Goal: Communication & Community: Answer question/provide support

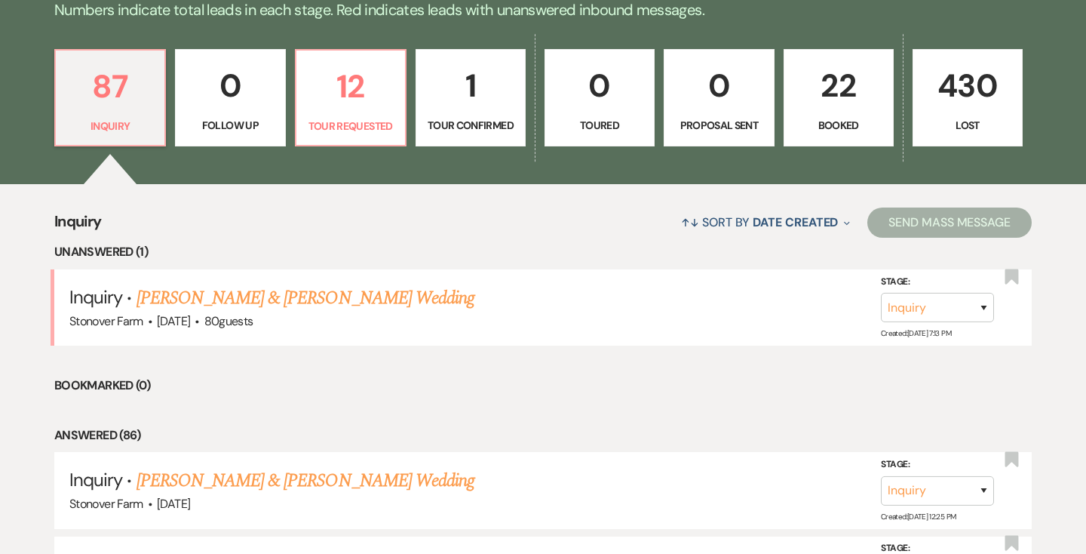
click at [844, 98] on p "22" at bounding box center [838, 85] width 90 height 51
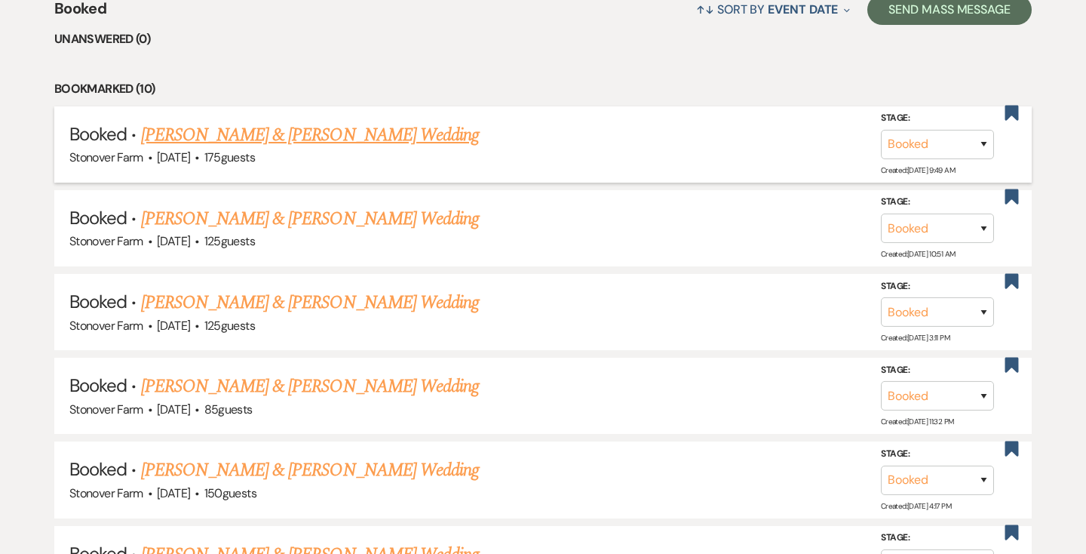
scroll to position [616, 0]
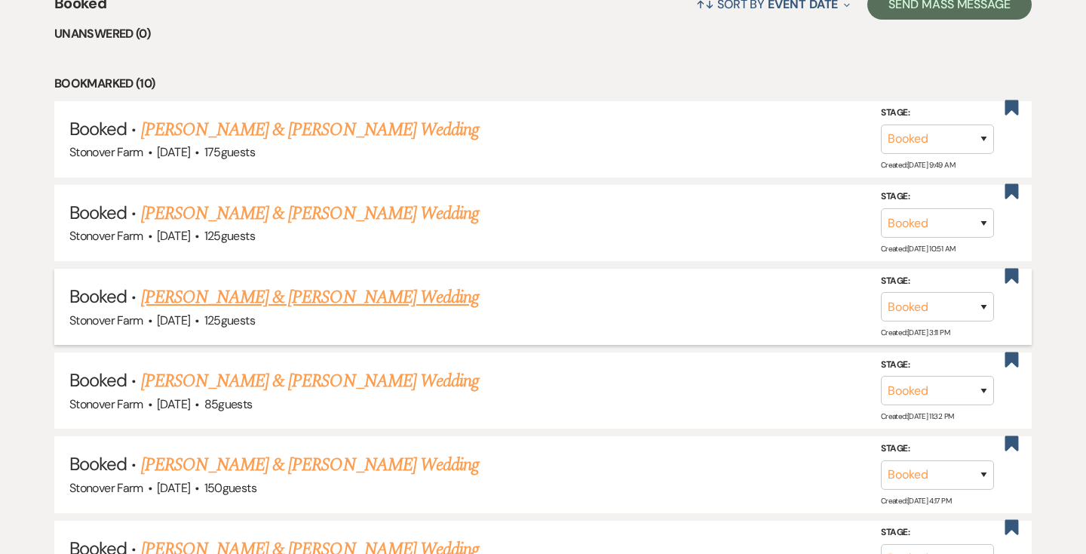
click at [388, 301] on link "[PERSON_NAME] & [PERSON_NAME] Wedding" at bounding box center [310, 297] width 338 height 27
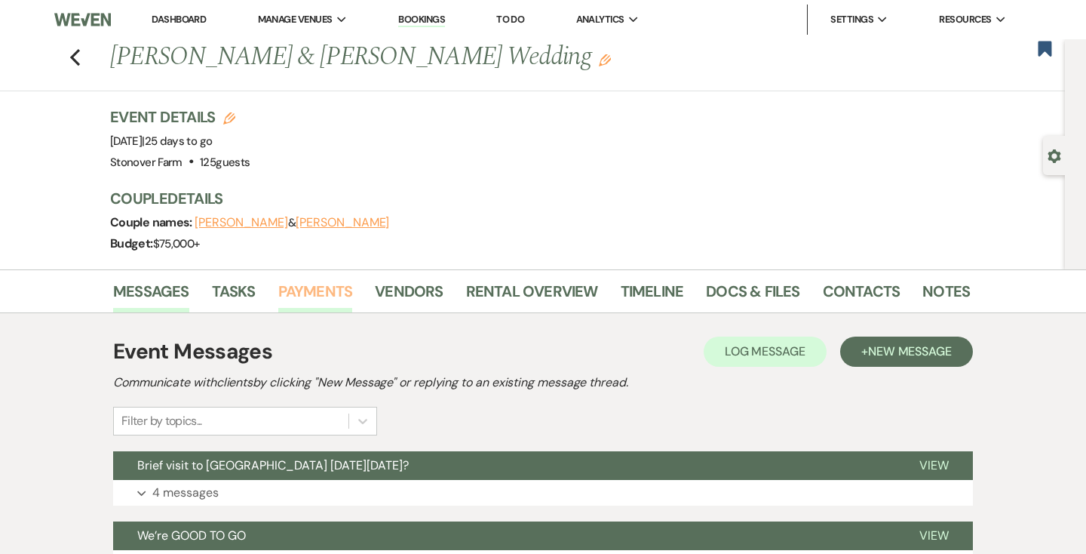
click at [320, 296] on link "Payments" at bounding box center [315, 295] width 75 height 33
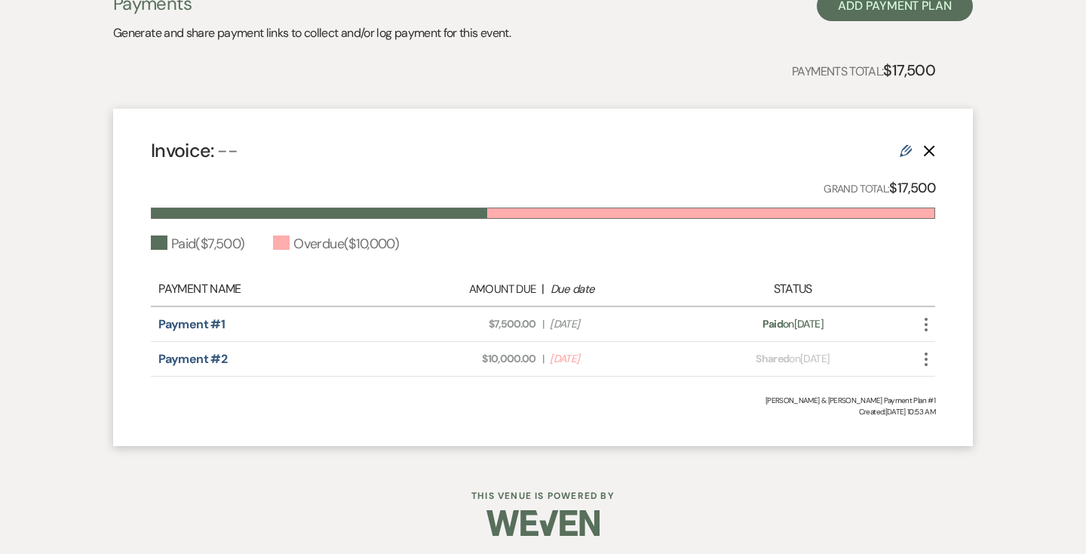
scroll to position [357, 0]
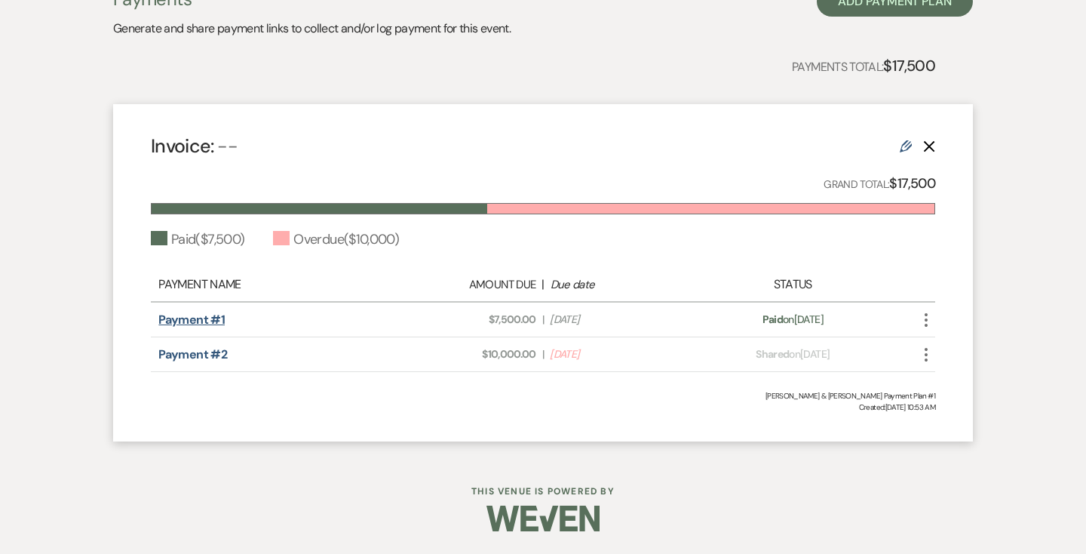
click at [204, 319] on link "Payment #1" at bounding box center [191, 319] width 66 height 16
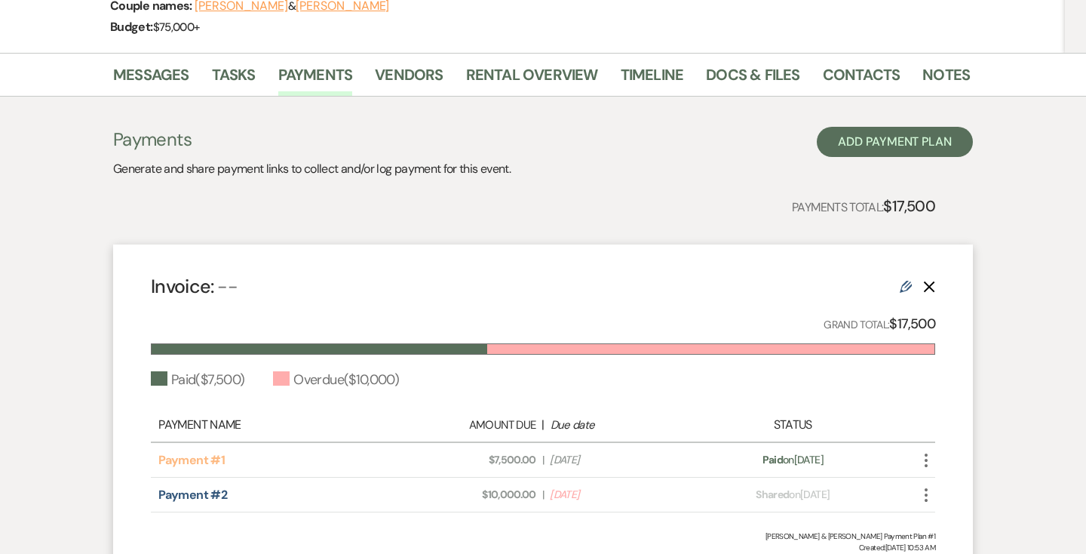
scroll to position [215, 0]
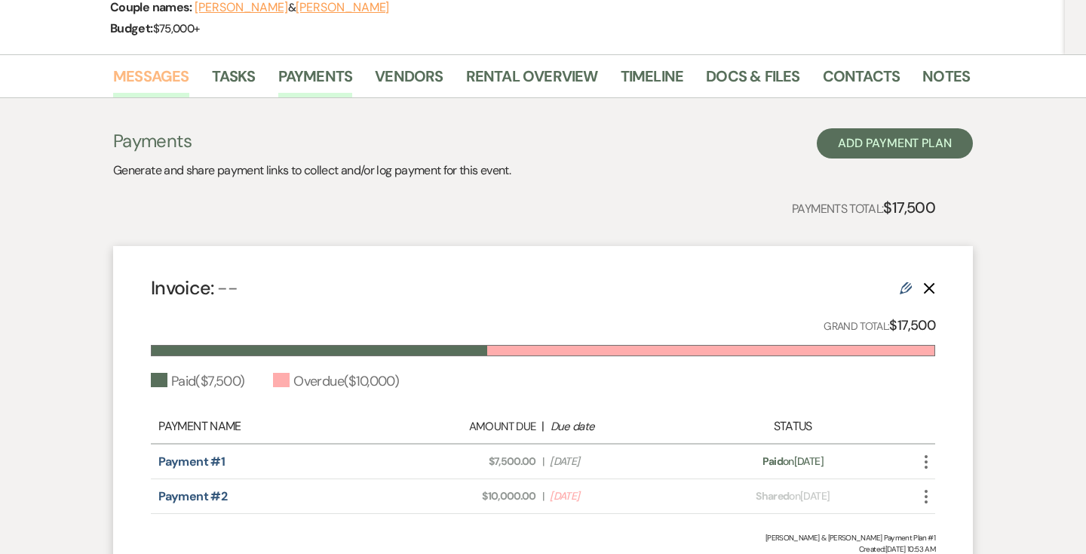
click at [160, 74] on link "Messages" at bounding box center [151, 80] width 76 height 33
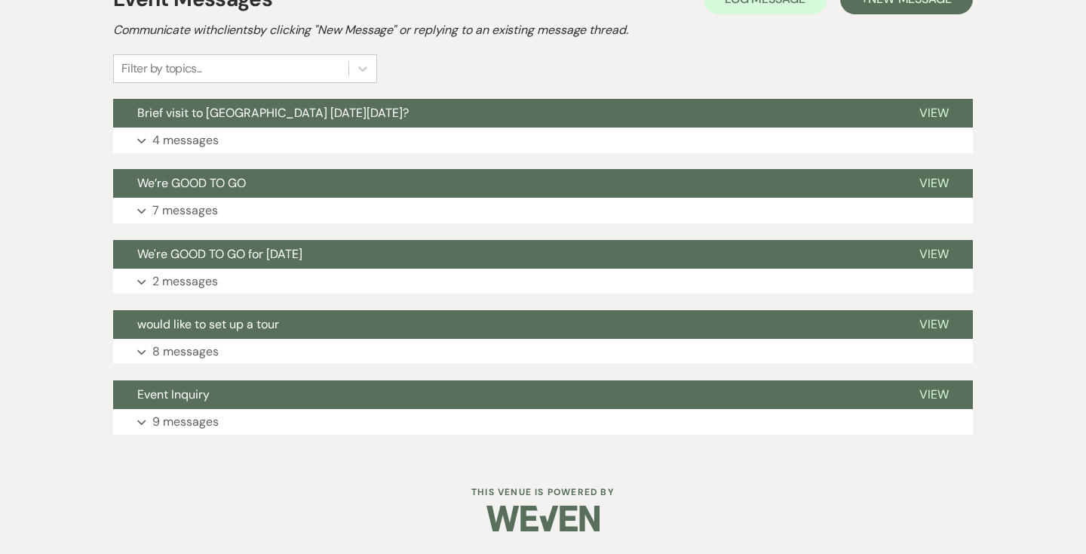
scroll to position [333, 0]
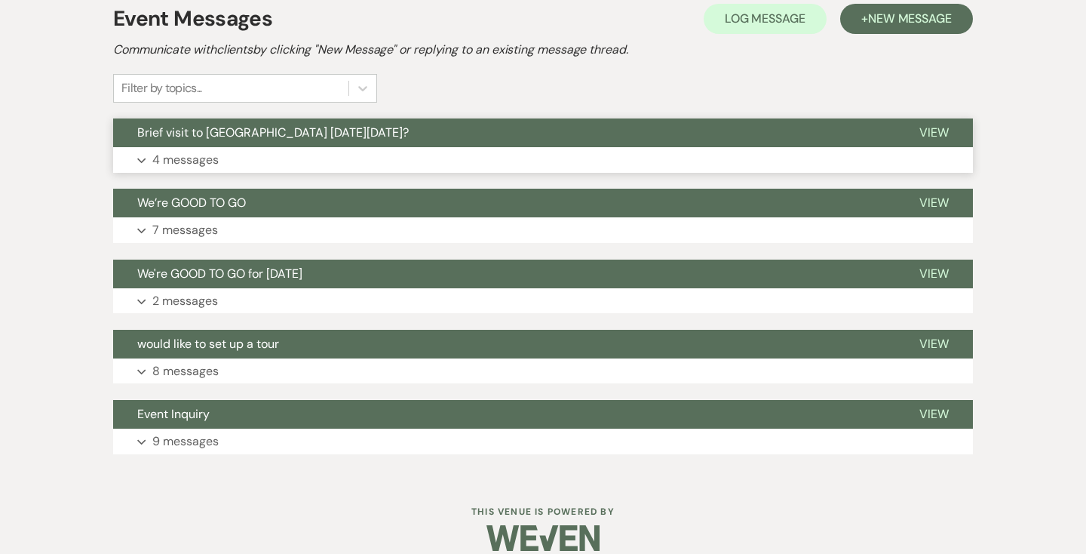
click at [205, 156] on p "4 messages" at bounding box center [185, 160] width 66 height 20
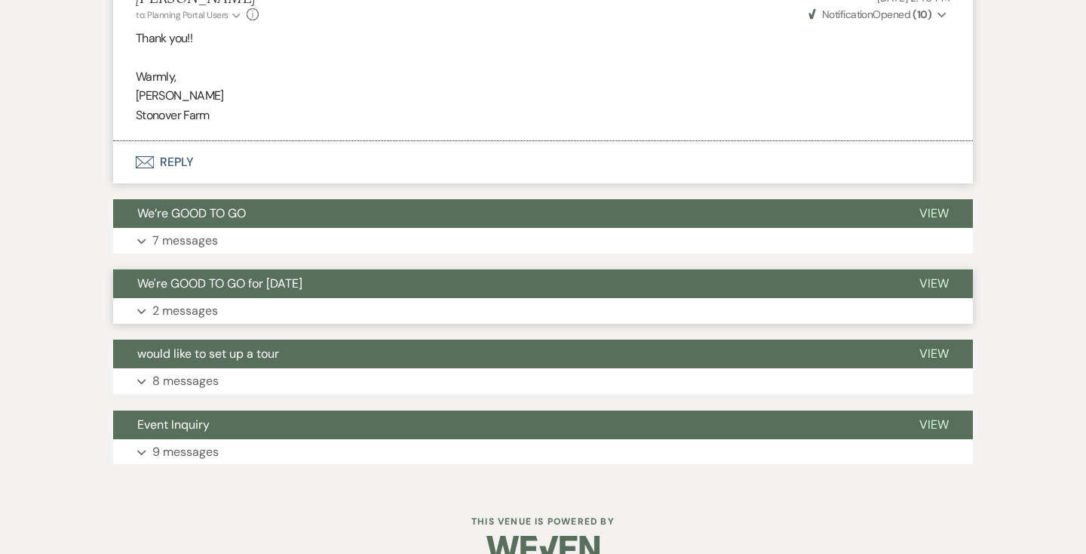
scroll to position [1121, 0]
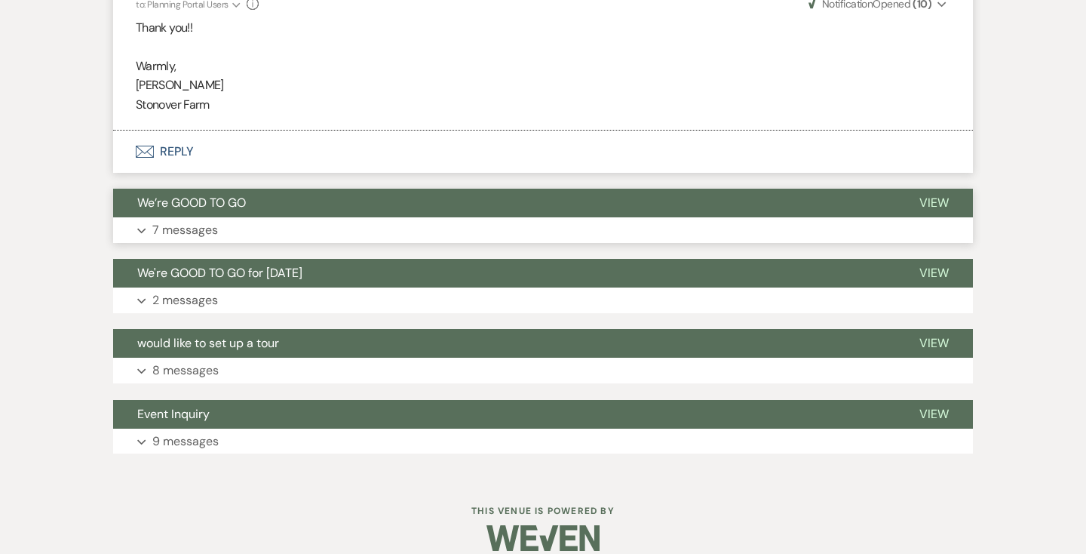
click at [207, 220] on p "7 messages" at bounding box center [185, 230] width 66 height 20
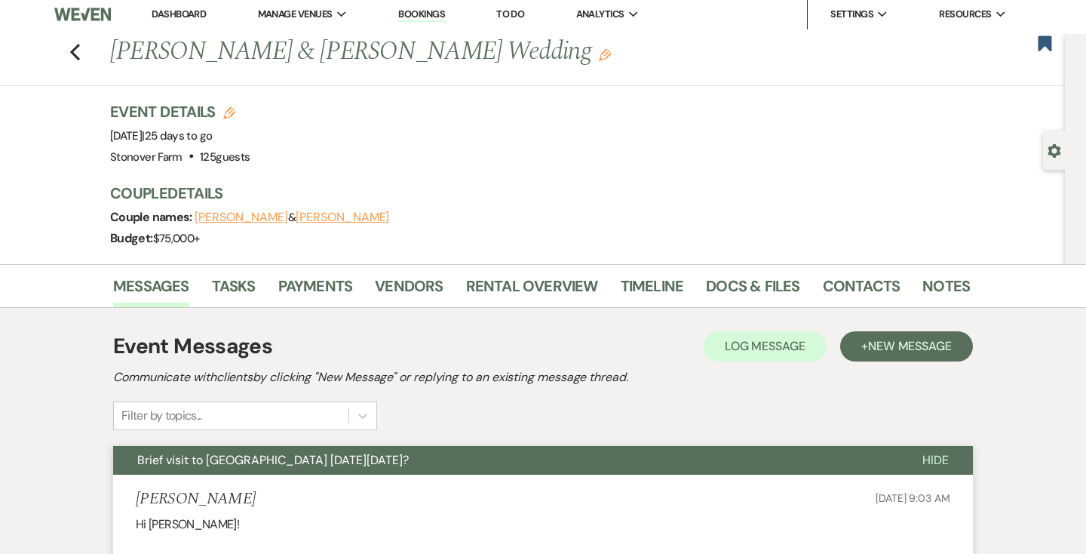
scroll to position [0, 0]
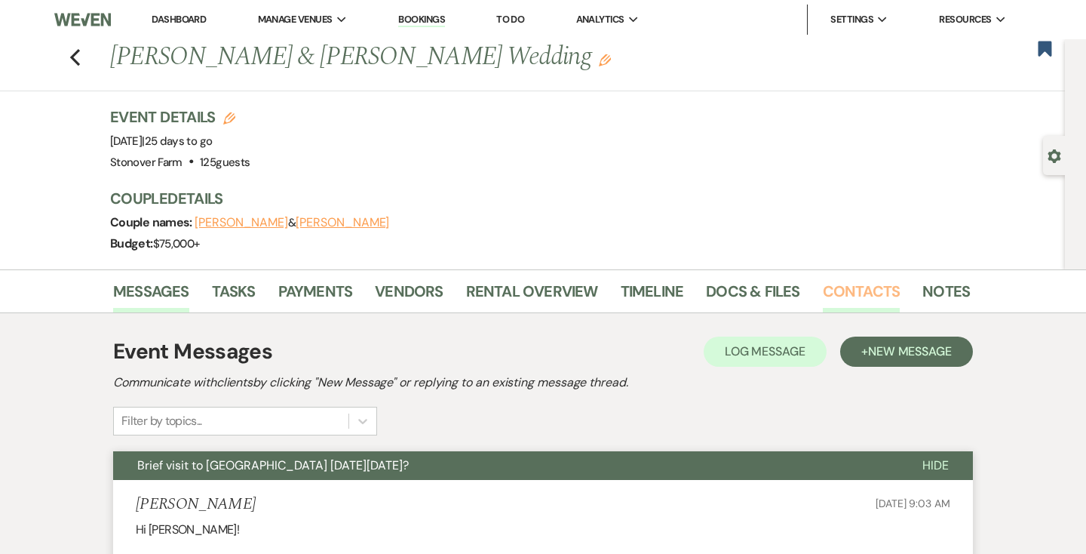
click at [862, 294] on link "Contacts" at bounding box center [862, 295] width 78 height 33
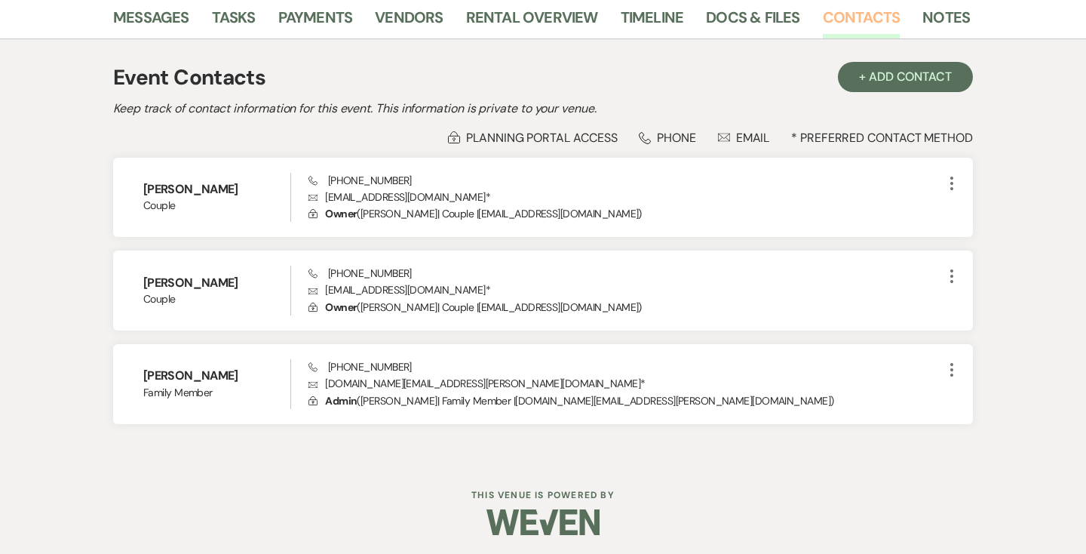
scroll to position [278, 0]
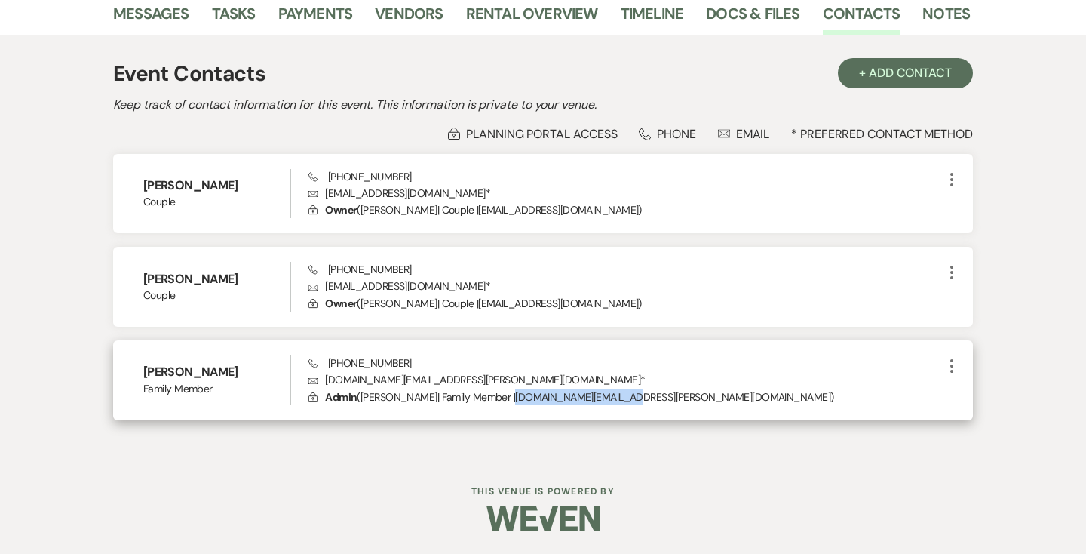
drag, startPoint x: 606, startPoint y: 397, endPoint x: 496, endPoint y: 397, distance: 110.1
click at [496, 397] on p "Lock Admin ( [PERSON_NAME] | Family Member | [DOMAIN_NAME][EMAIL_ADDRESS][PERSO…" at bounding box center [625, 396] width 634 height 17
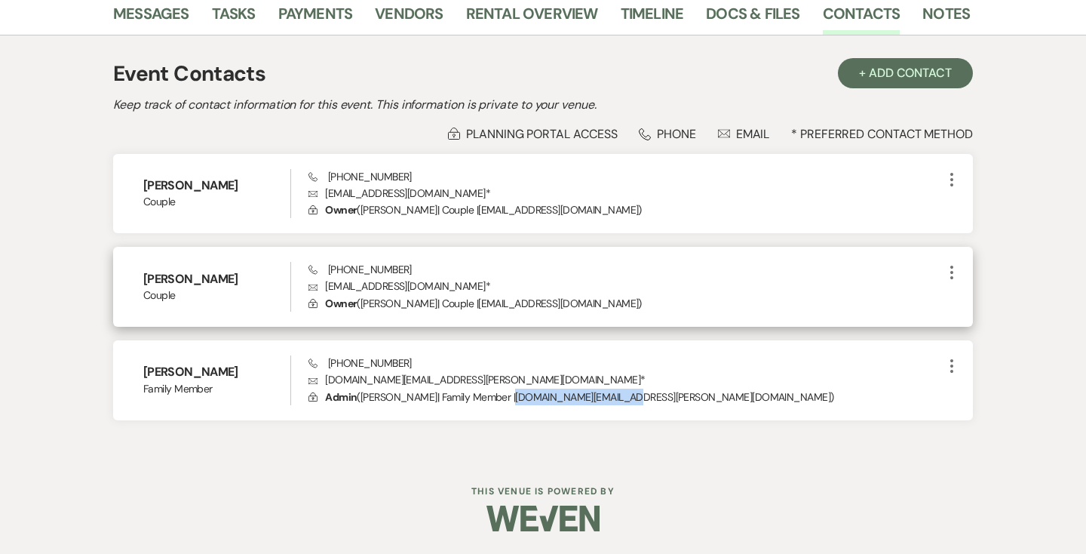
copy p "[DOMAIN_NAME][EMAIL_ADDRESS][PERSON_NAME][DOMAIN_NAME]"
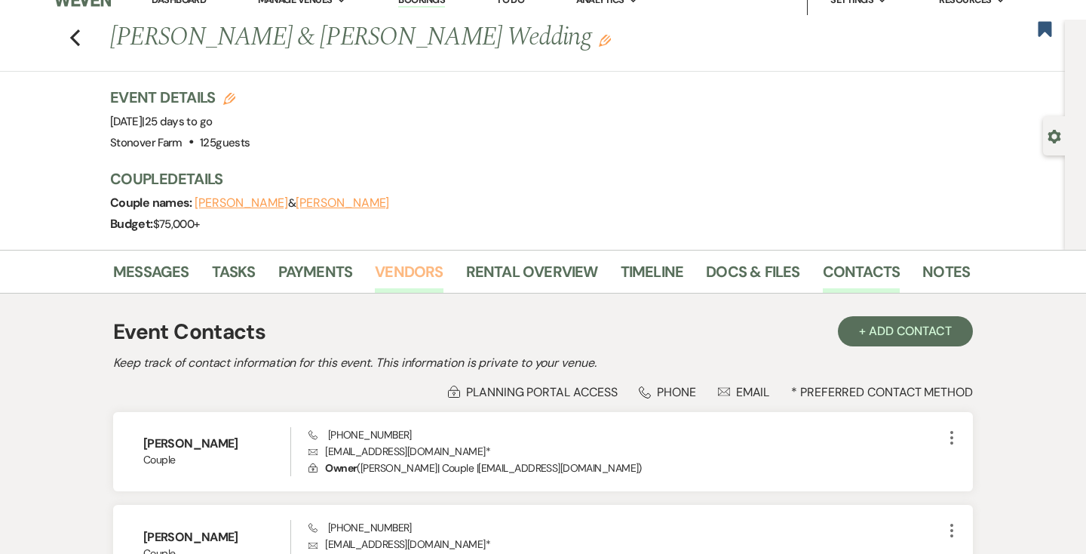
scroll to position [0, 0]
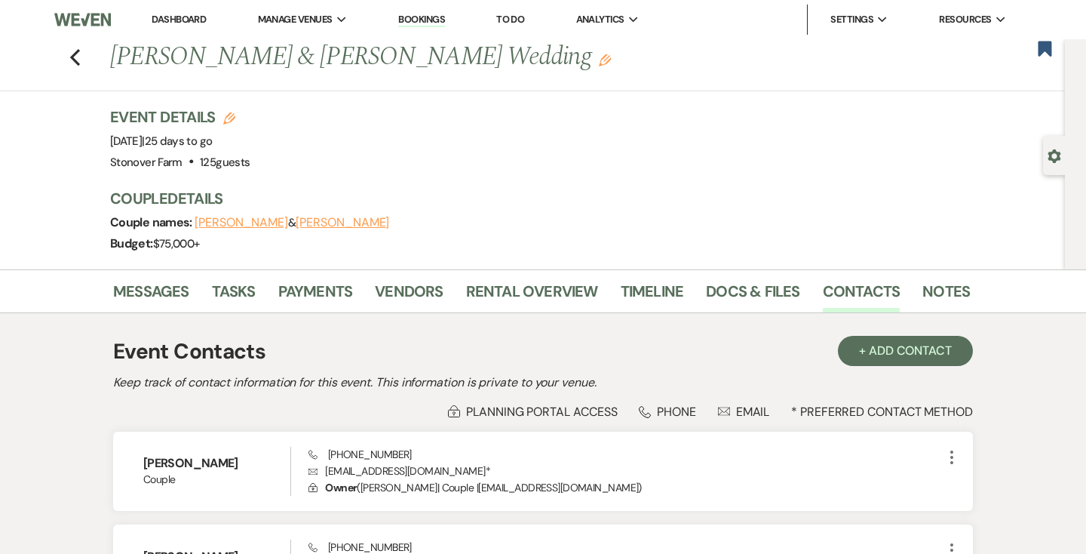
click at [184, 17] on link "Dashboard" at bounding box center [179, 19] width 54 height 13
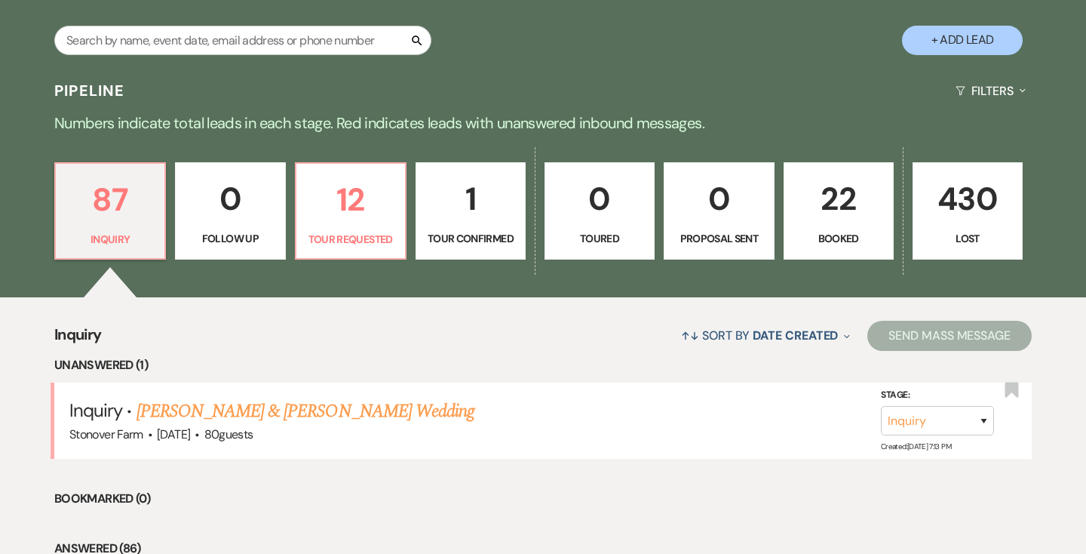
scroll to position [289, 0]
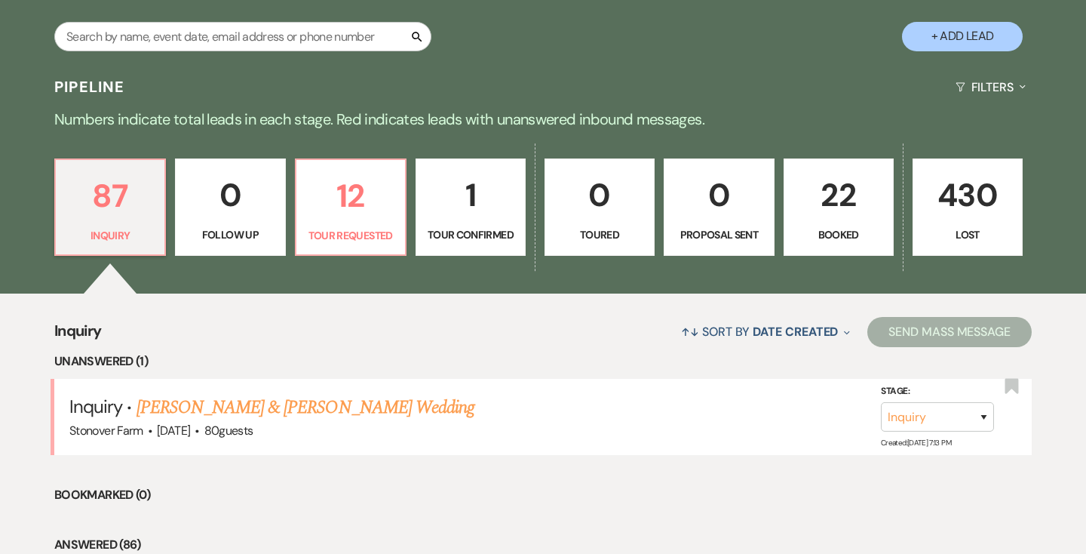
click at [816, 206] on p "22" at bounding box center [838, 195] width 90 height 51
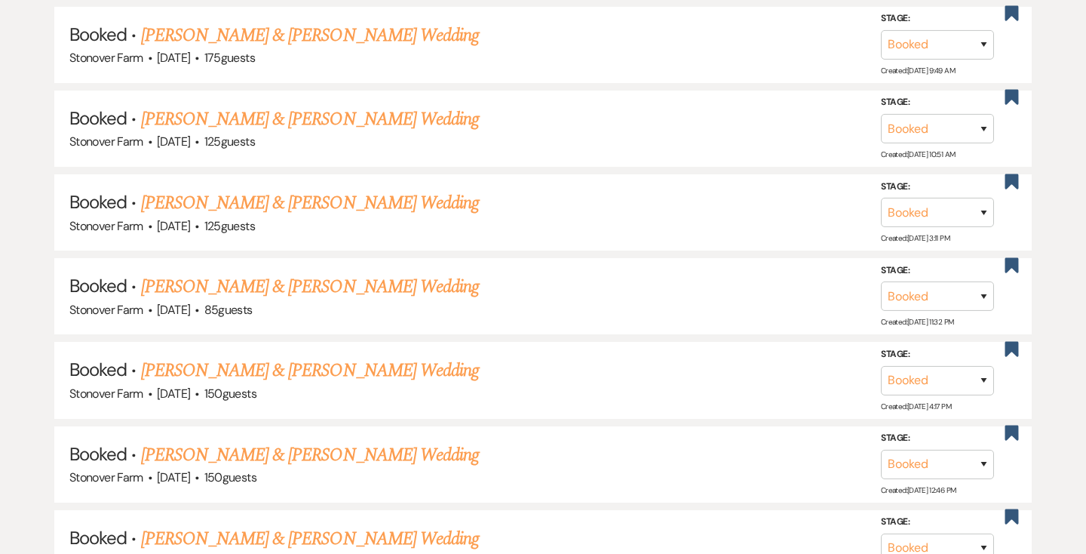
scroll to position [710, 0]
click at [381, 370] on link "[PERSON_NAME] & [PERSON_NAME] Wedding" at bounding box center [310, 370] width 338 height 27
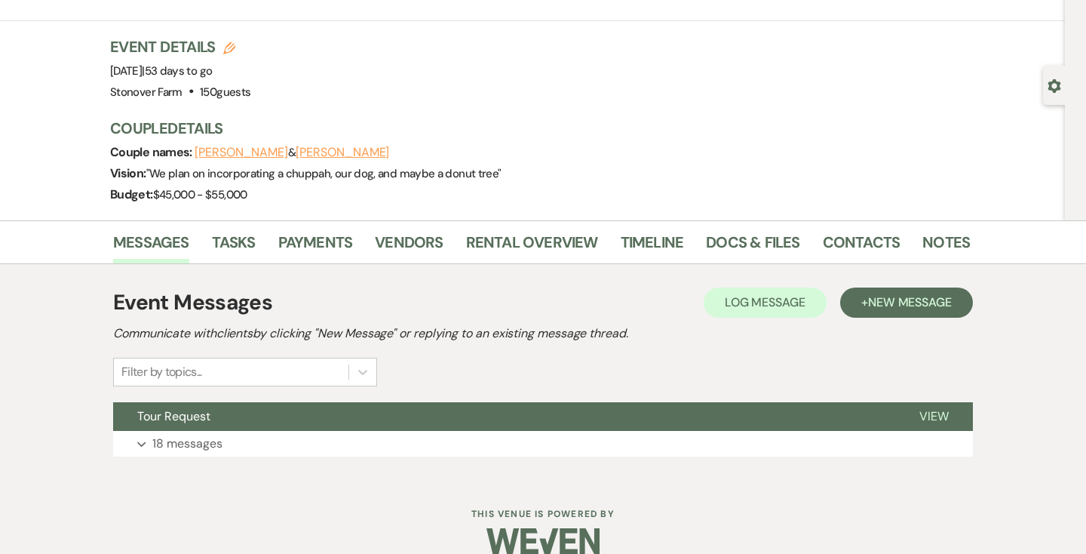
scroll to position [93, 0]
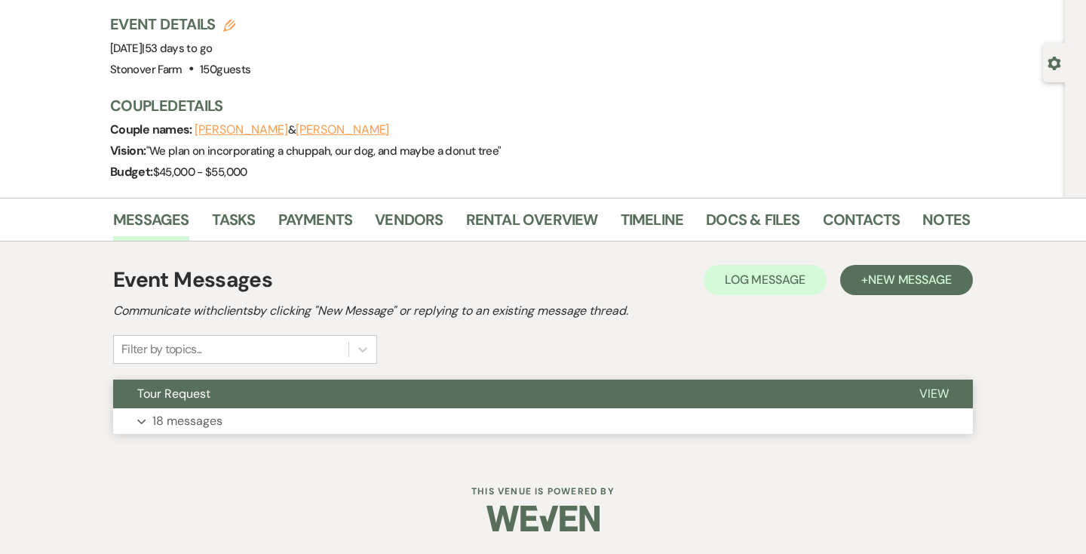
click at [203, 423] on p "18 messages" at bounding box center [187, 421] width 70 height 20
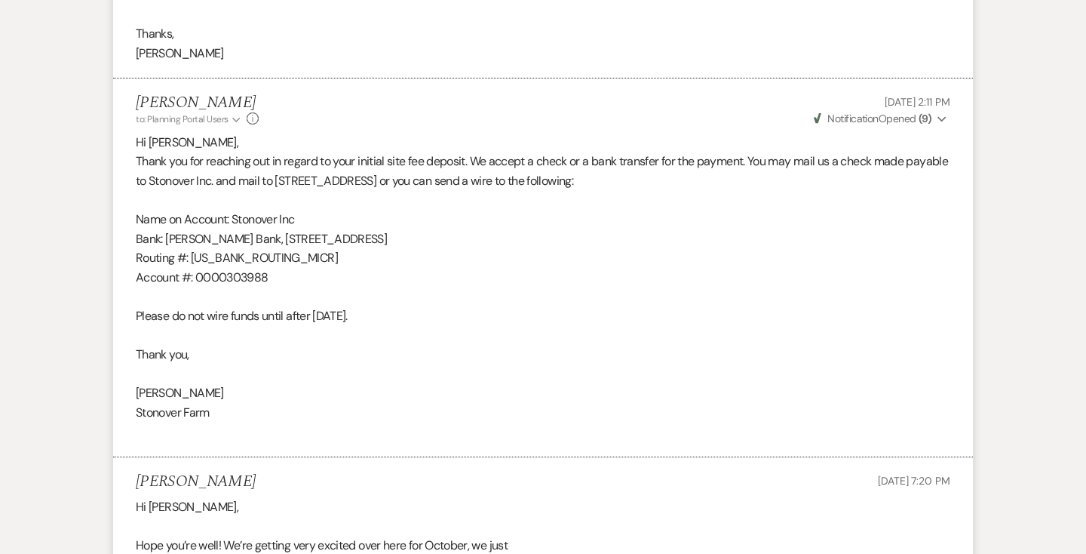
scroll to position [3430, 0]
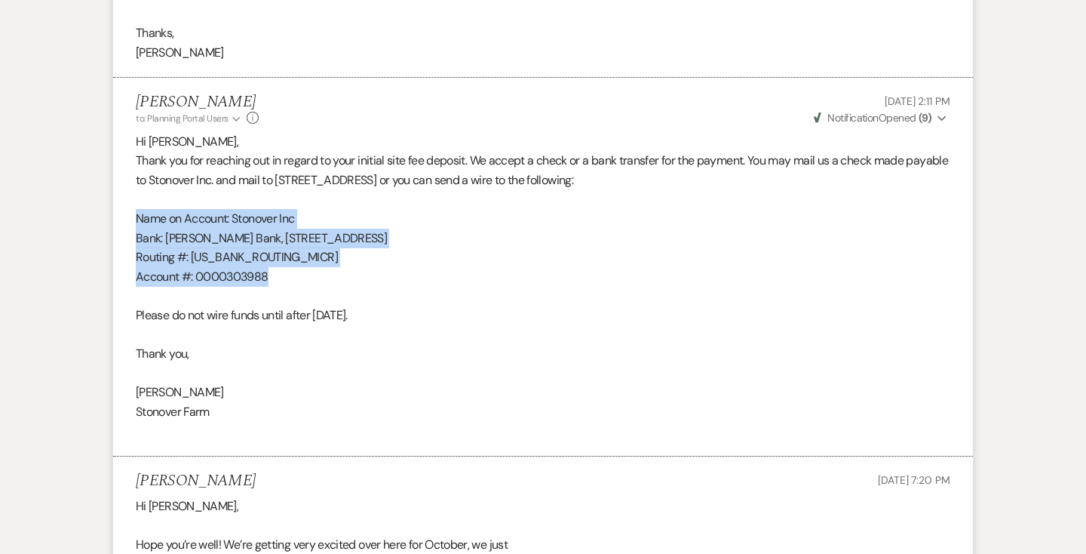
drag, startPoint x: 276, startPoint y: 276, endPoint x: 136, endPoint y: 213, distance: 152.9
click at [136, 213] on div "Hi [PERSON_NAME], Thank you for reaching out in regard to your initial site fee…" at bounding box center [543, 286] width 814 height 309
copy div "Name on Account: Stonover Inc Bank: [PERSON_NAME][GEOGRAPHIC_DATA], [STREET_ADD…"
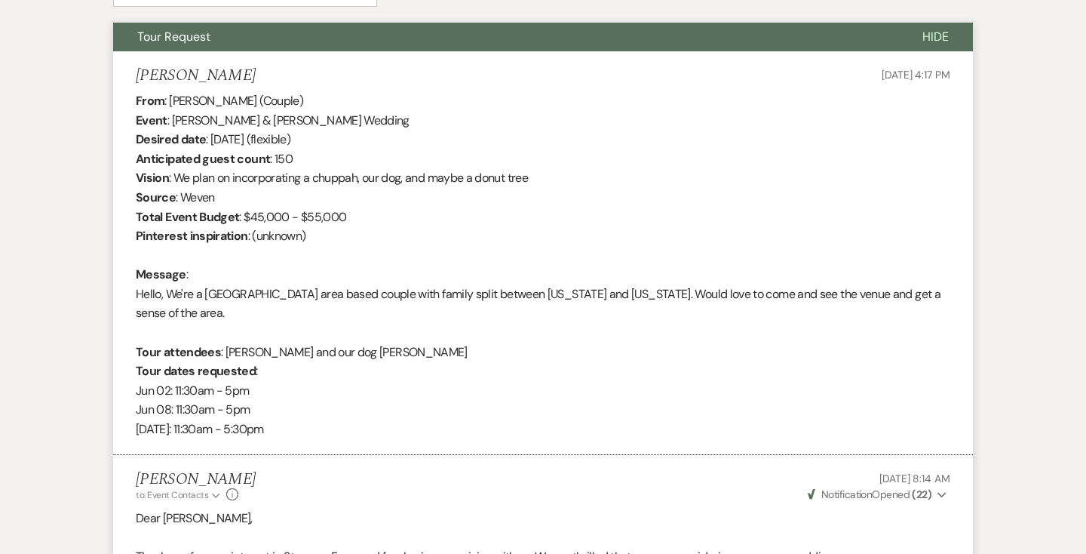
scroll to position [0, 0]
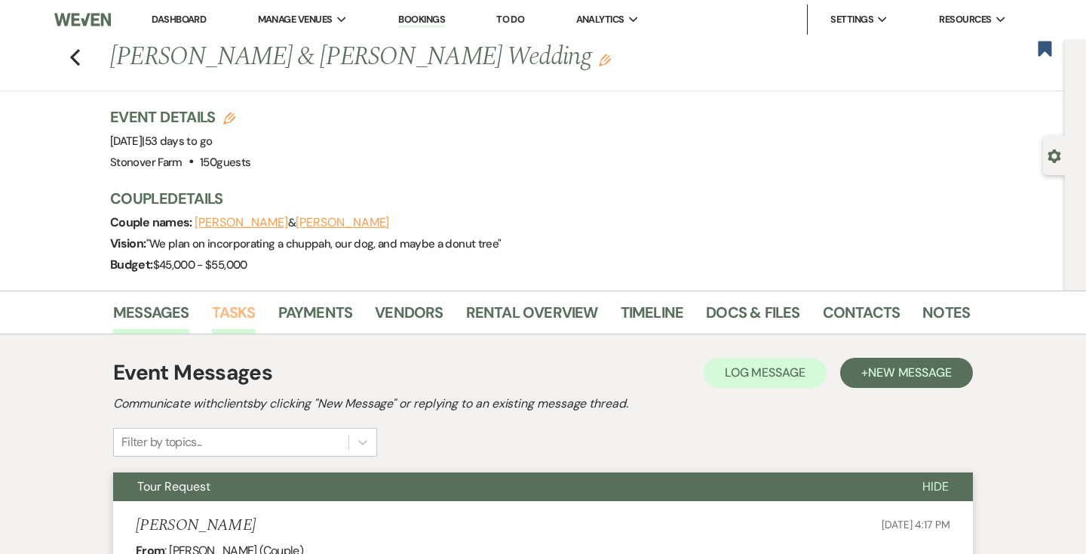
click at [235, 316] on link "Tasks" at bounding box center [234, 316] width 44 height 33
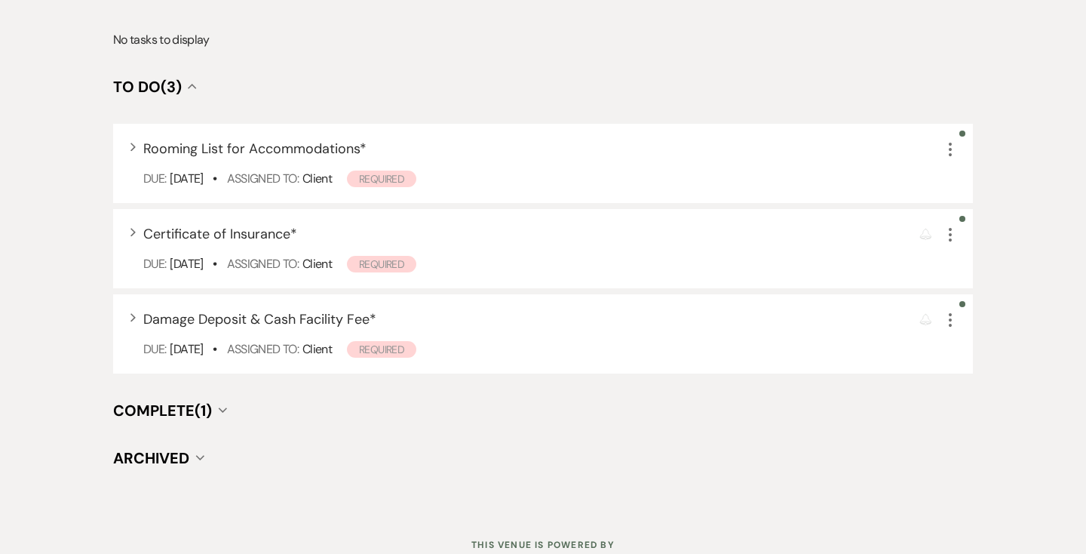
scroll to position [534, 0]
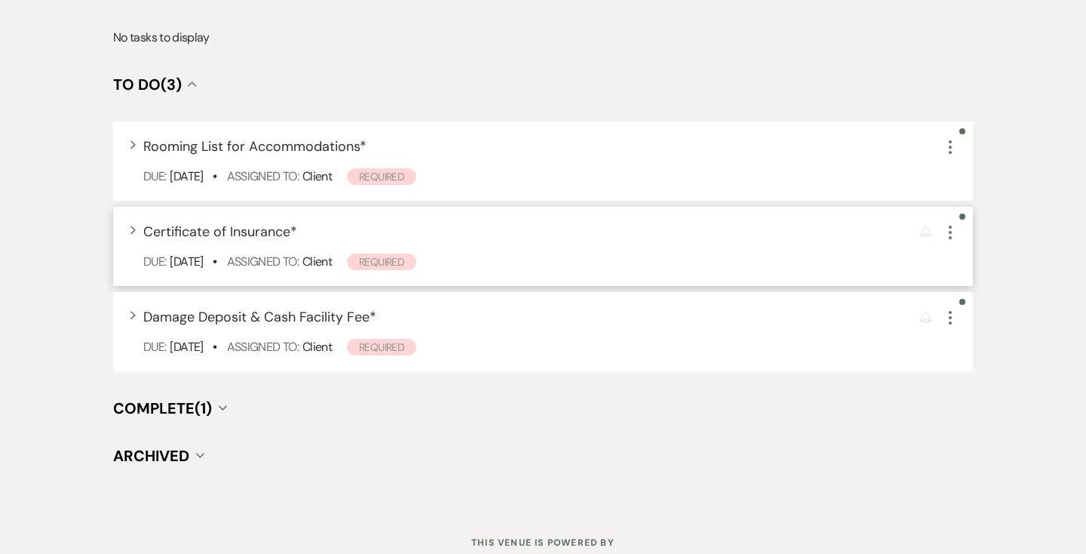
click at [249, 232] on span "Certificate of Insurance *" at bounding box center [220, 231] width 154 height 18
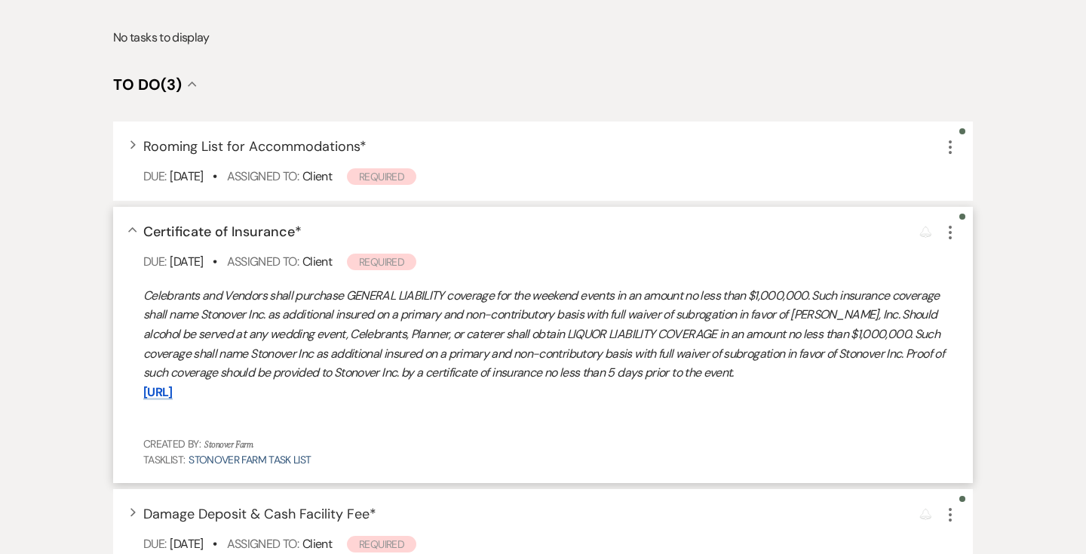
click at [138, 289] on div "Collapse Certificate of Insurance * Reminder More Due: [DATE] • Assigned To: Cl…" at bounding box center [543, 345] width 860 height 276
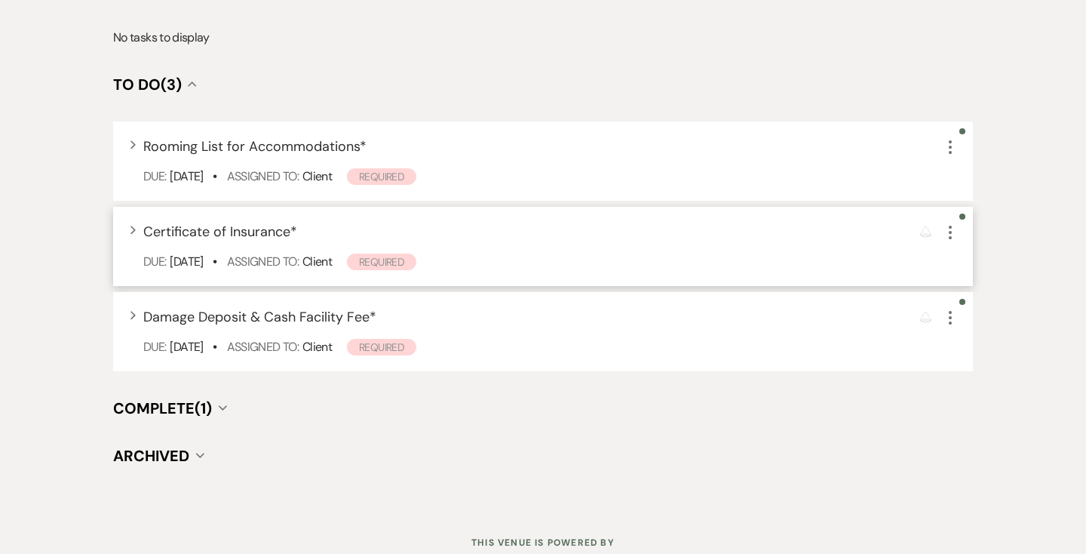
click at [324, 227] on div "Expand Certificate of Insurance * Reminder More" at bounding box center [550, 232] width 814 height 20
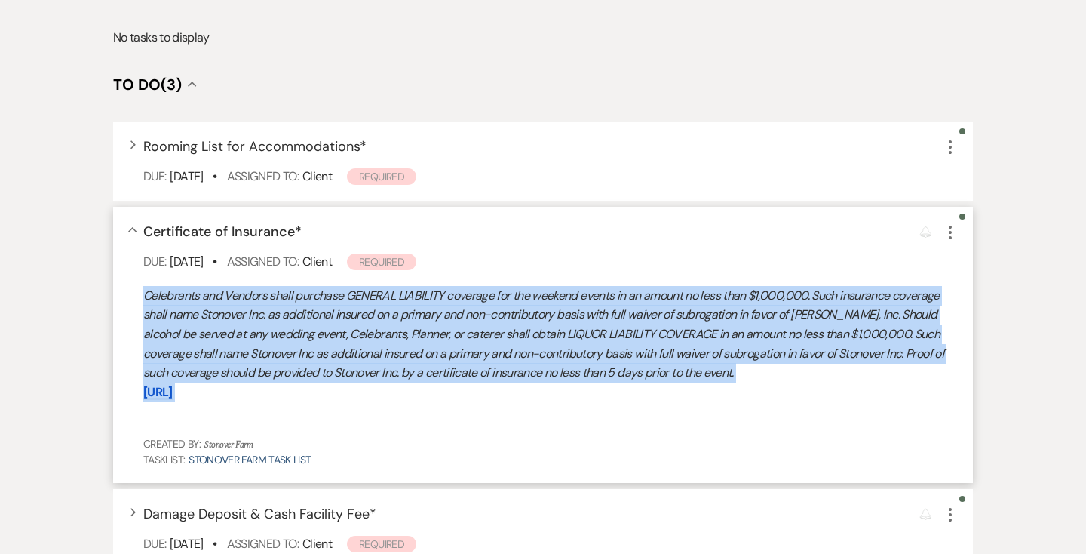
drag, startPoint x: 532, startPoint y: 391, endPoint x: 140, endPoint y: 293, distance: 404.4
click at [140, 293] on div "Collapse Certificate of Insurance * Reminder More Due: [DATE] • Assigned To: Cl…" at bounding box center [543, 345] width 860 height 276
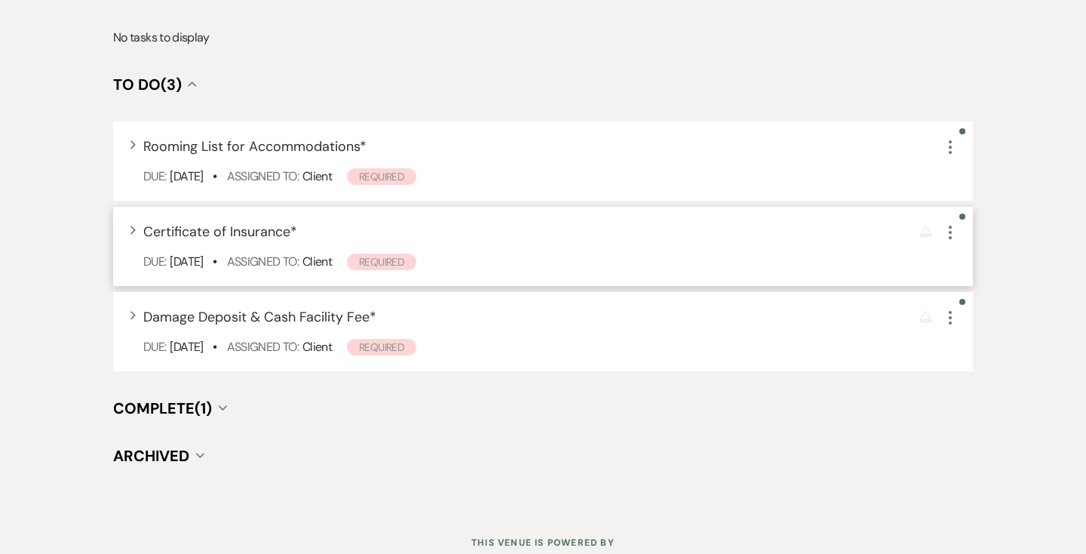
copy div "Celebrants and Vendors shall purchase GENERAL LIABILITY coverage for the weeken…"
click at [397, 263] on span "Required" at bounding box center [381, 261] width 69 height 17
click at [284, 244] on div "Expand Certificate of Insurance * Reminder More Due: [DATE] • Assigned To: Clie…" at bounding box center [543, 246] width 860 height 79
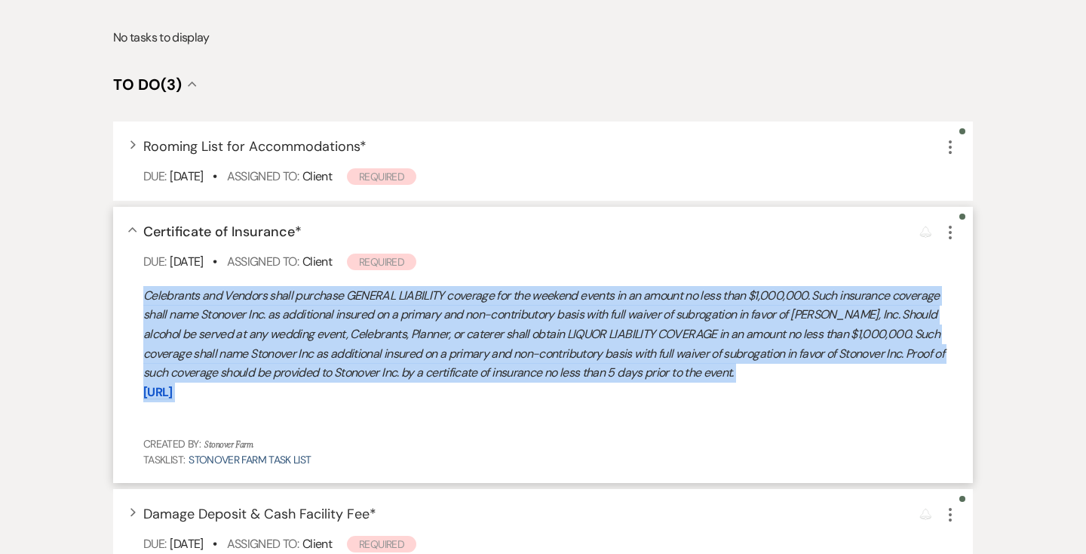
drag, startPoint x: 489, startPoint y: 391, endPoint x: 134, endPoint y: 290, distance: 368.5
click at [134, 290] on div "Collapse Certificate of Insurance * Reminder More Due: [DATE] • Assigned To: Cl…" at bounding box center [543, 345] width 860 height 276
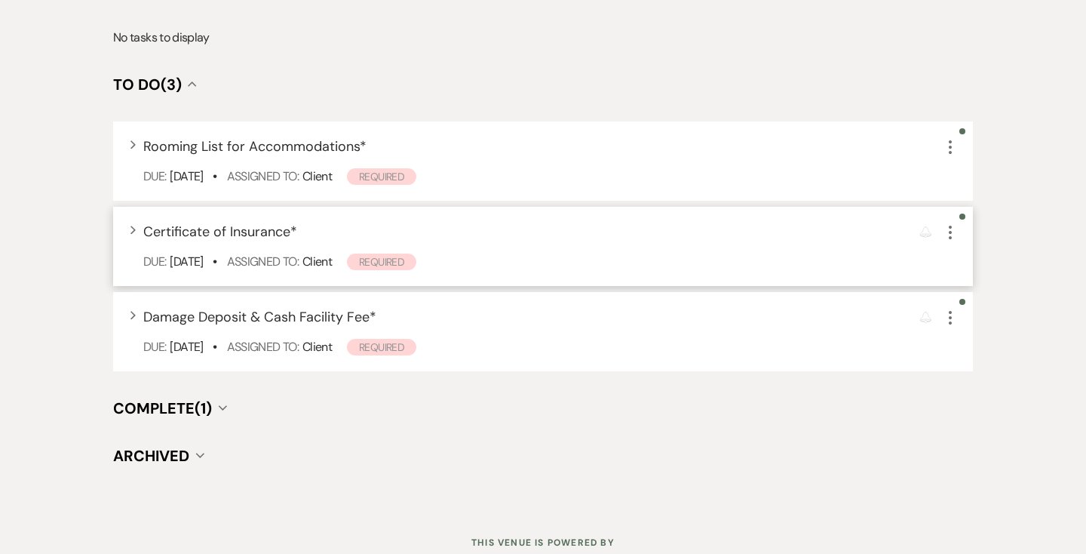
click at [388, 259] on span "Required" at bounding box center [381, 261] width 69 height 17
click at [237, 241] on div "Expand Certificate of Insurance *" at bounding box center [220, 232] width 154 height 20
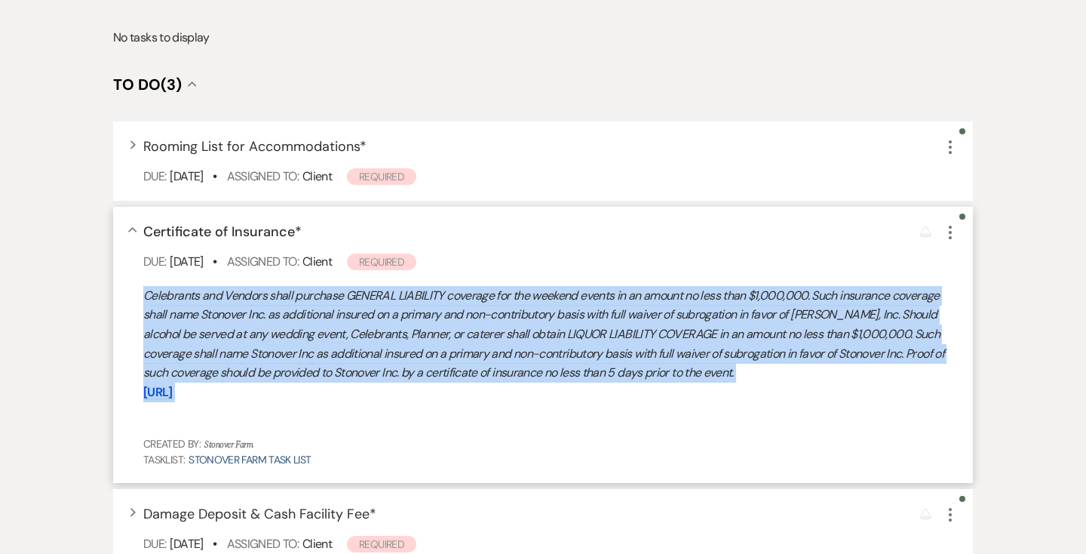
drag, startPoint x: 143, startPoint y: 295, endPoint x: 510, endPoint y: 388, distance: 378.8
click at [510, 388] on div "Celebrants and Vendors shall purchase GENERAL LIABILITY coverage for the weeken…" at bounding box center [550, 353] width 814 height 135
copy div "Celebrants and Vendors shall purchase GENERAL LIABILITY coverage for the weeken…"
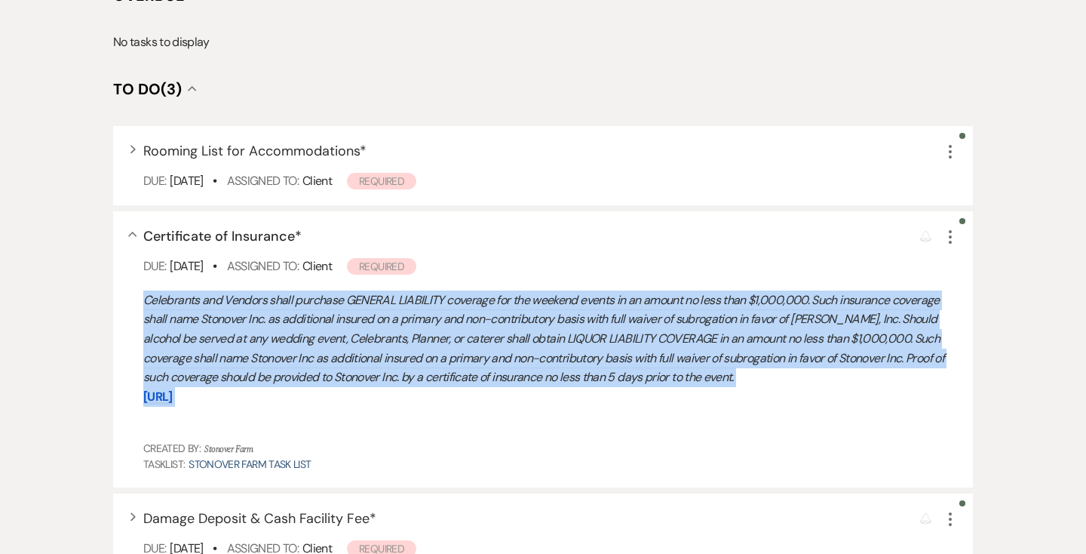
scroll to position [0, 0]
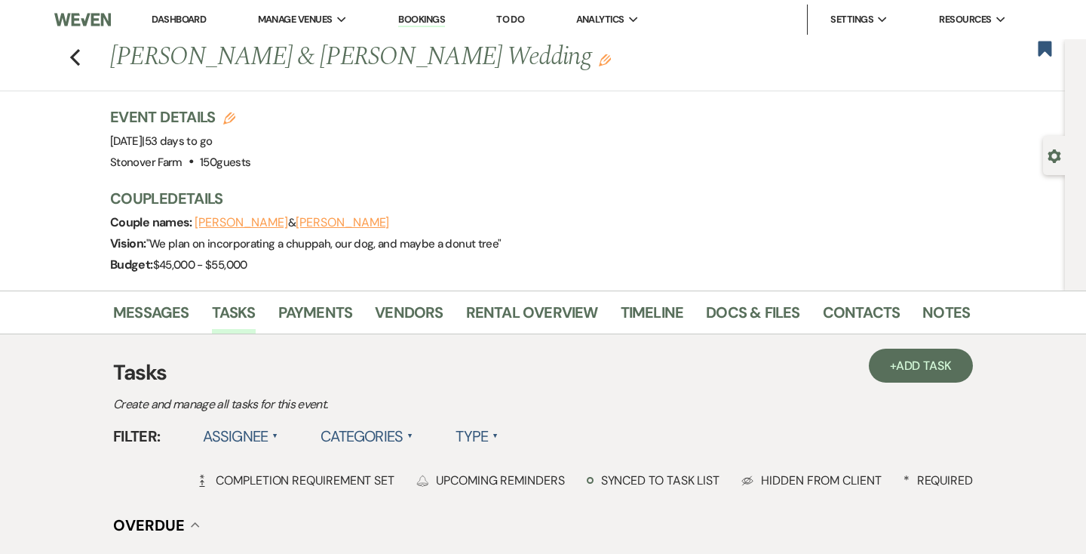
click at [192, 18] on link "Dashboard" at bounding box center [179, 19] width 54 height 13
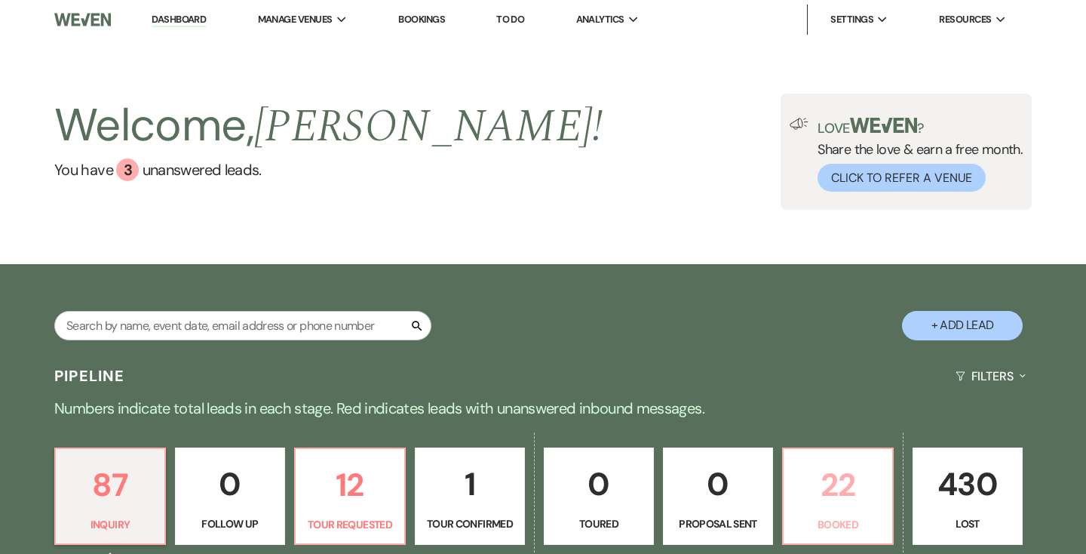
click at [828, 495] on p "22" at bounding box center [838, 484] width 90 height 51
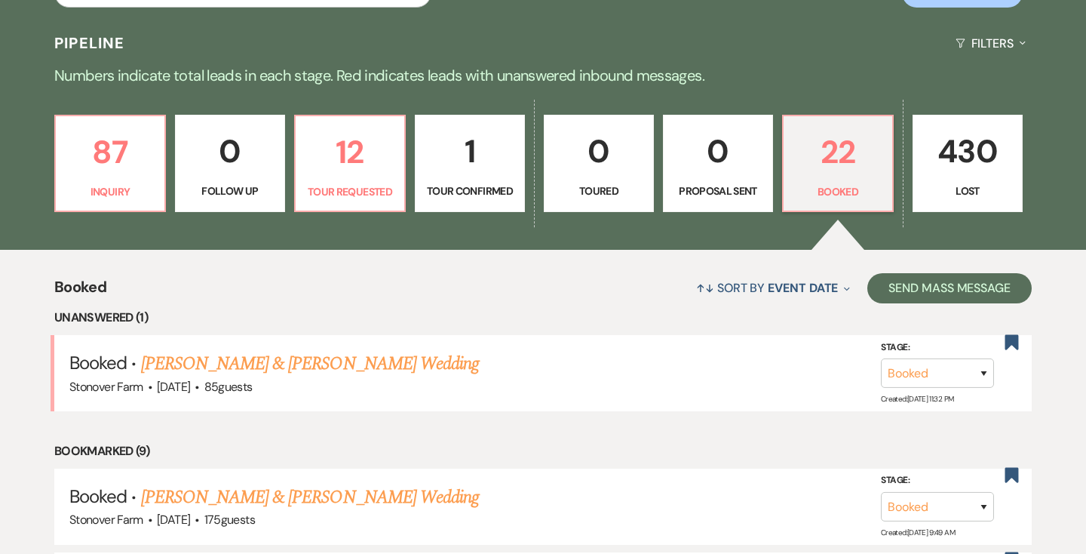
scroll to position [336, 0]
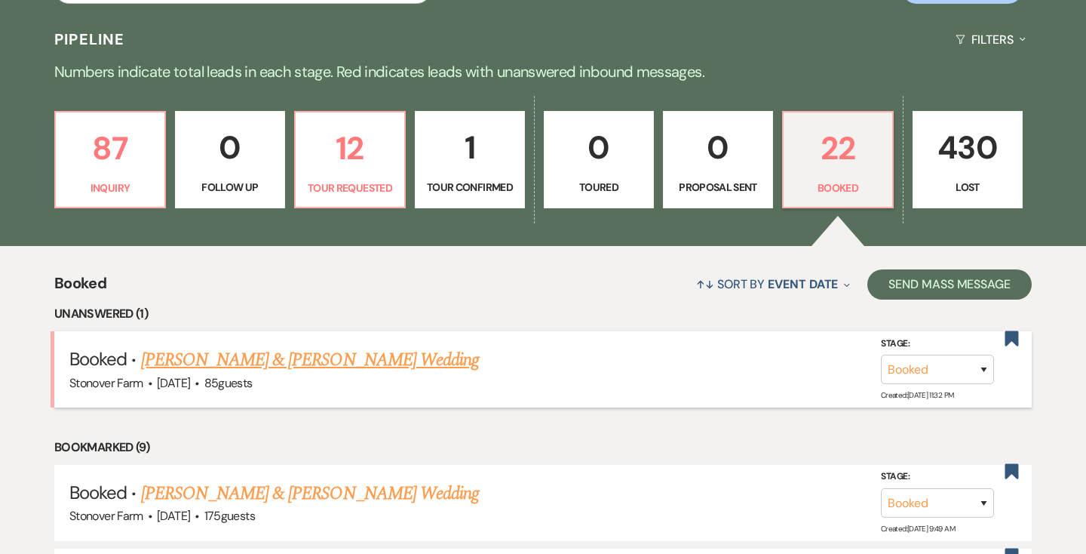
click at [344, 358] on link "[PERSON_NAME] & [PERSON_NAME] Wedding" at bounding box center [310, 359] width 338 height 27
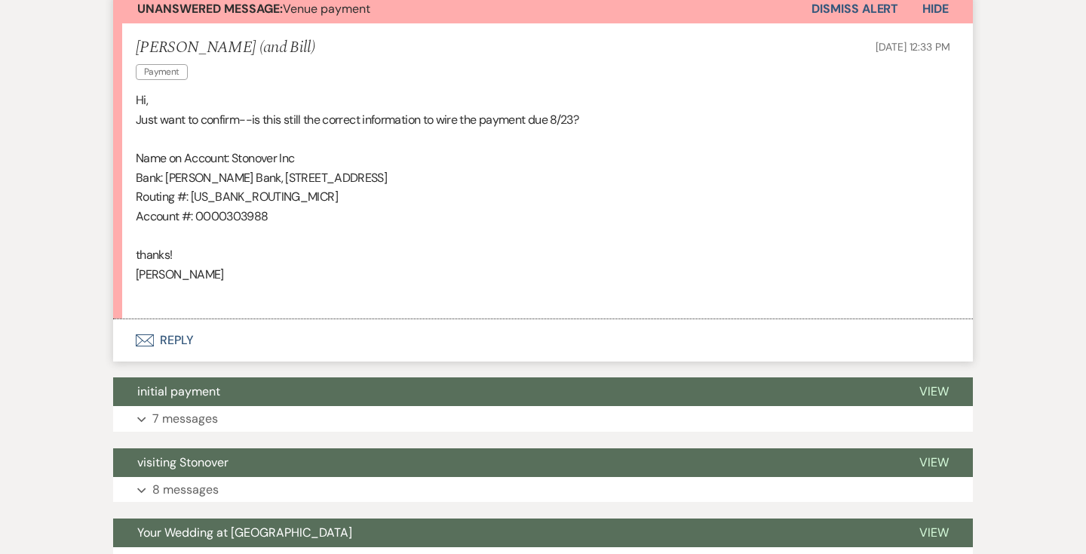
scroll to position [434, 0]
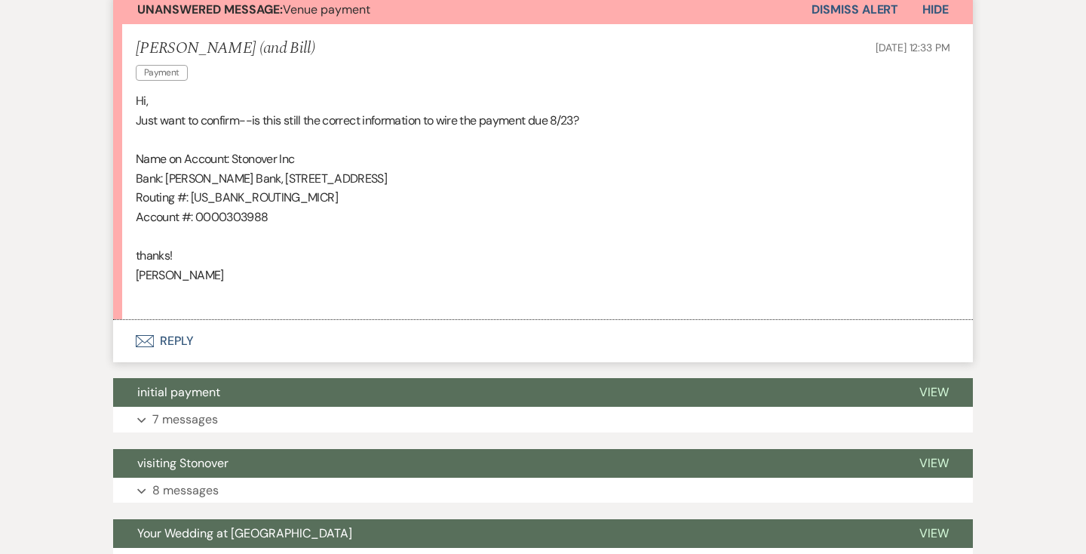
click at [178, 343] on button "Envelope Reply" at bounding box center [543, 341] width 860 height 42
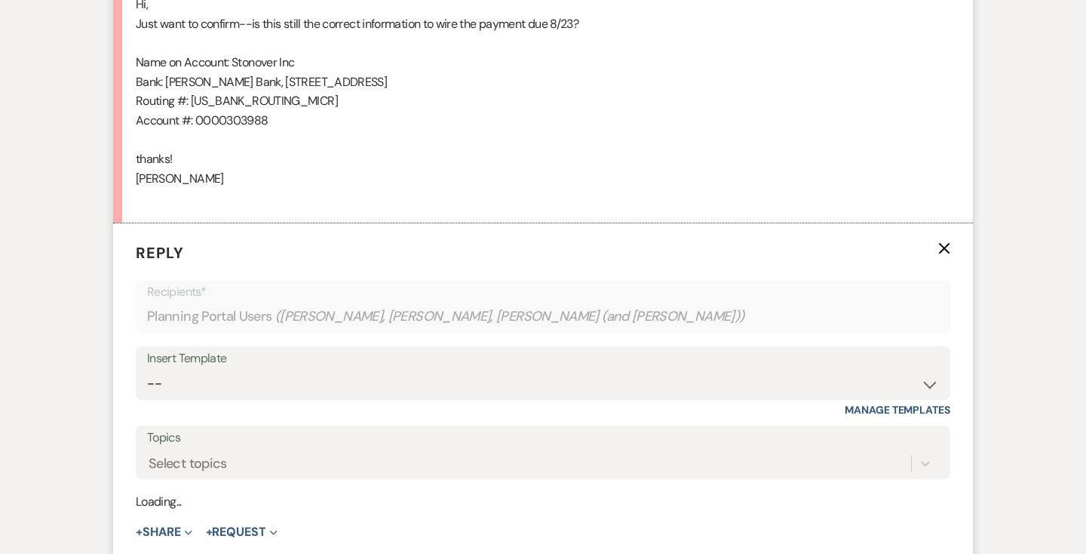
scroll to position [633, 0]
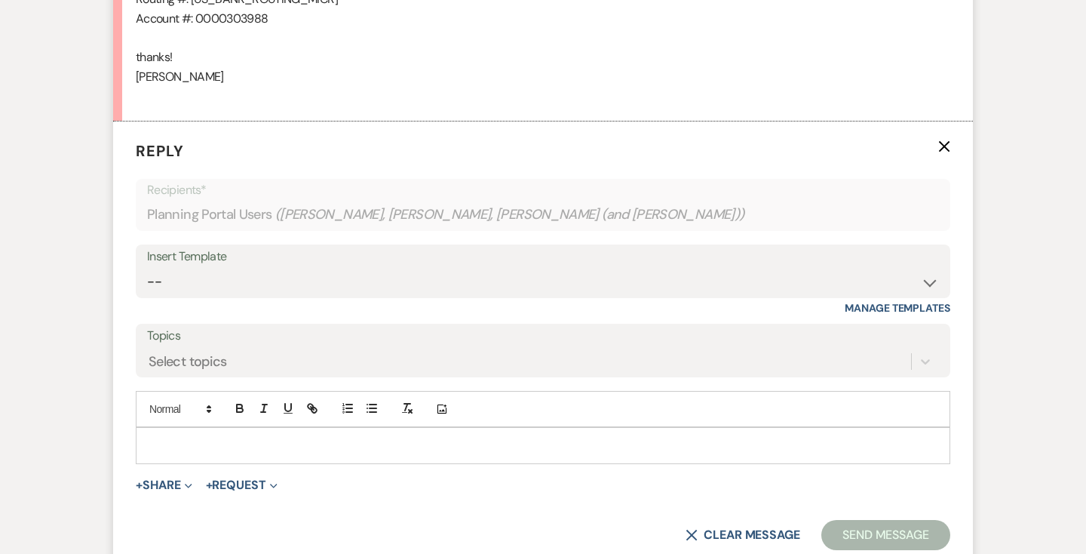
click at [257, 440] on p at bounding box center [543, 445] width 790 height 17
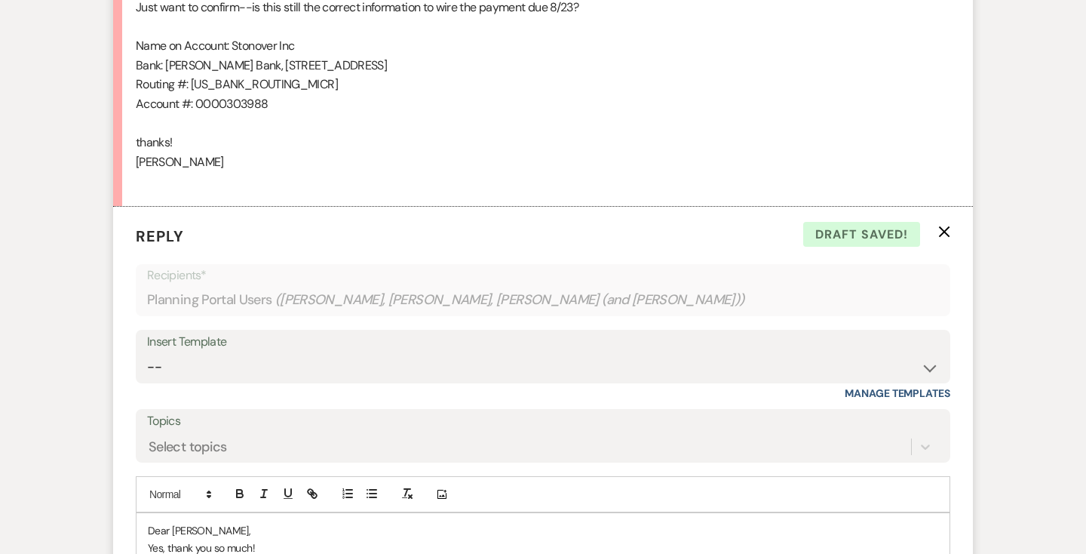
scroll to position [547, 0]
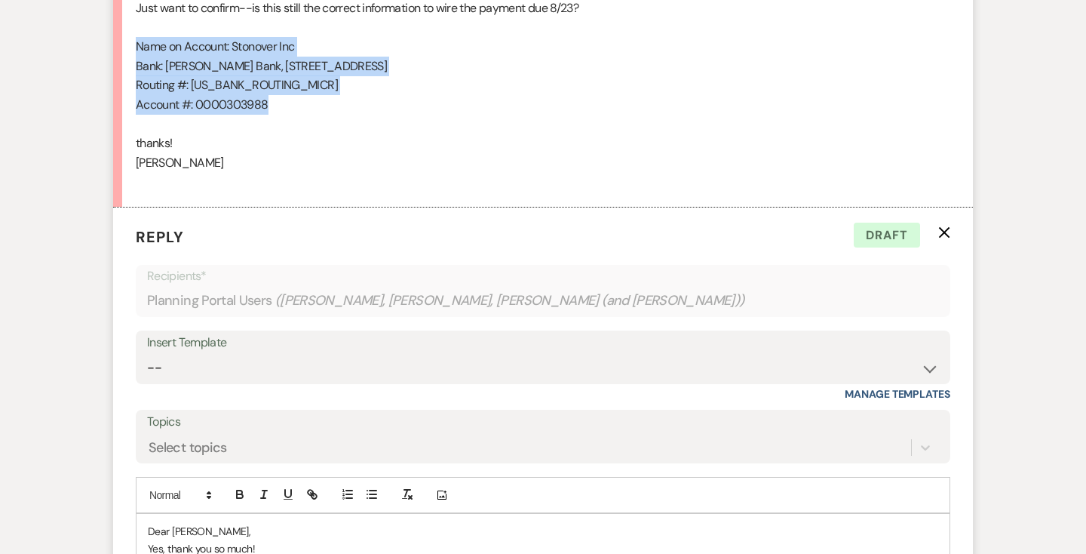
drag, startPoint x: 272, startPoint y: 106, endPoint x: 137, endPoint y: 47, distance: 147.2
click at [137, 47] on div "Hi, Just want to confirm--is this still the correct information to wire the pay…" at bounding box center [543, 85] width 814 height 213
copy div "Name on Account: Stonover Inc Bank: [PERSON_NAME][GEOGRAPHIC_DATA], [STREET_ADD…"
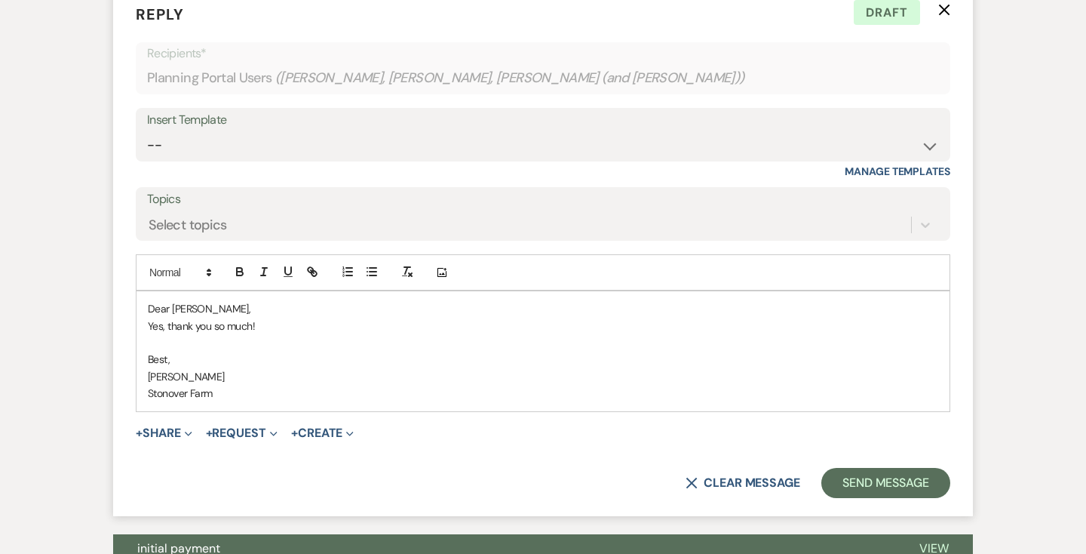
scroll to position [775, 0]
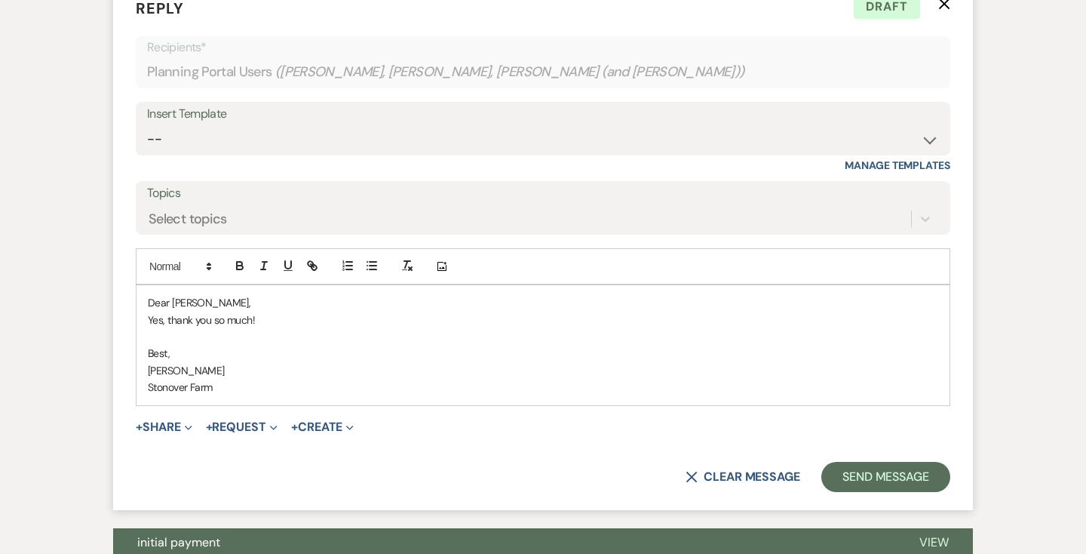
click at [167, 319] on p "Yes, thank you so much!" at bounding box center [543, 319] width 790 height 17
click at [349, 322] on p "Yes, the wire transfer information is correct. thank you so much!" at bounding box center [543, 319] width 790 height 17
click at [462, 317] on p "Yes, the wire transfer information is correct. Thank you so much!" at bounding box center [543, 319] width 790 height 17
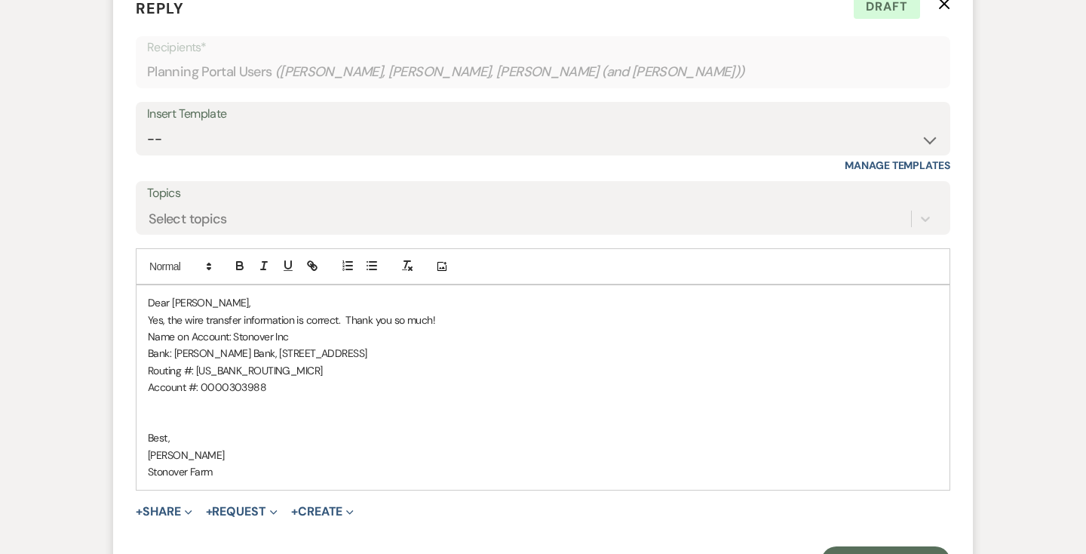
click at [395, 323] on p "Yes, the wire transfer information is correct. Thank you so much!" at bounding box center [543, 319] width 790 height 17
click at [432, 321] on p "Yes, the wire transfer information is correct. Thank you so much!" at bounding box center [543, 319] width 790 height 17
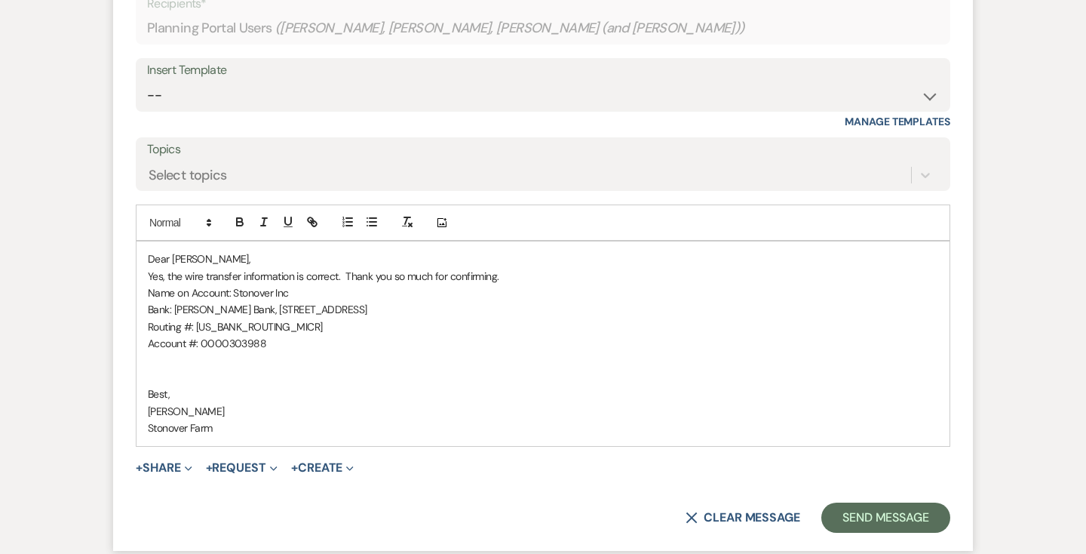
scroll to position [829, 0]
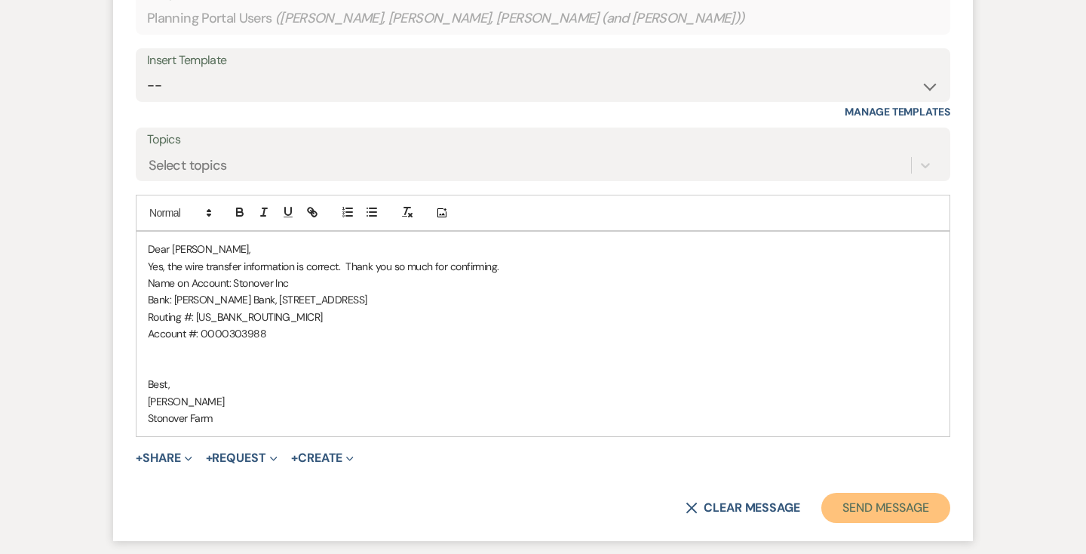
click at [868, 501] on button "Send Message" at bounding box center [885, 507] width 129 height 30
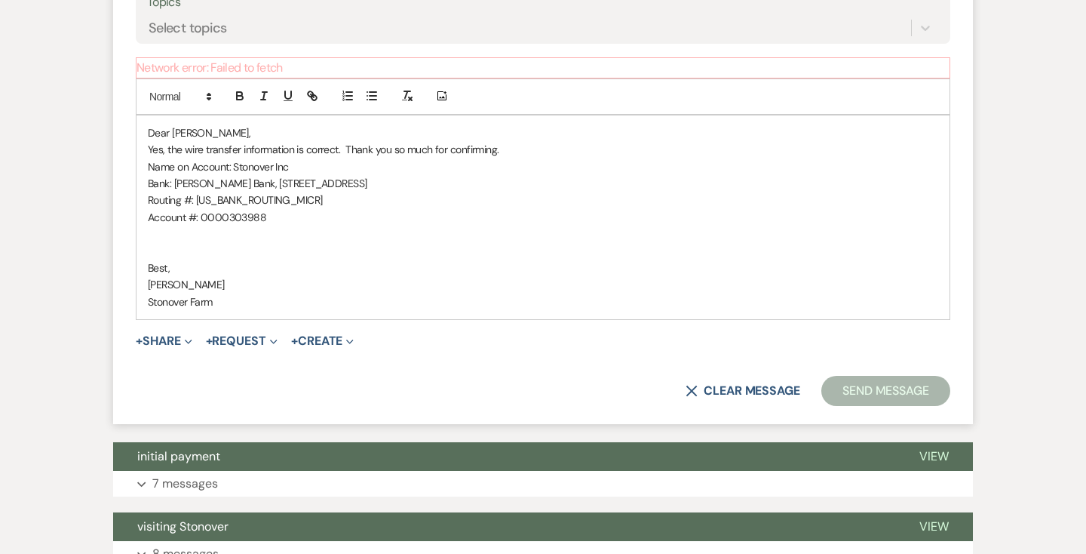
scroll to position [951, 0]
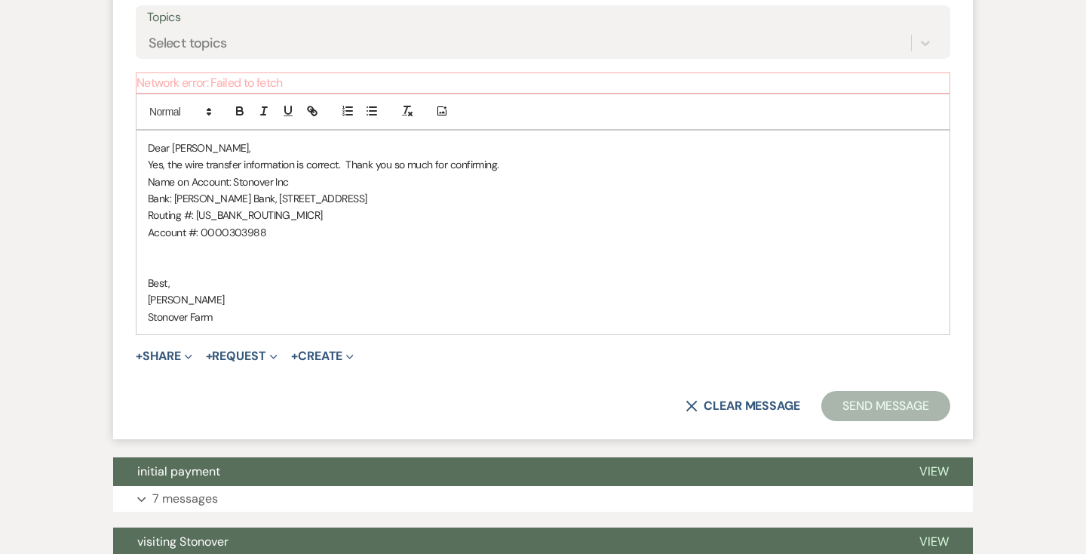
click at [593, 292] on p "[PERSON_NAME]" at bounding box center [543, 299] width 790 height 17
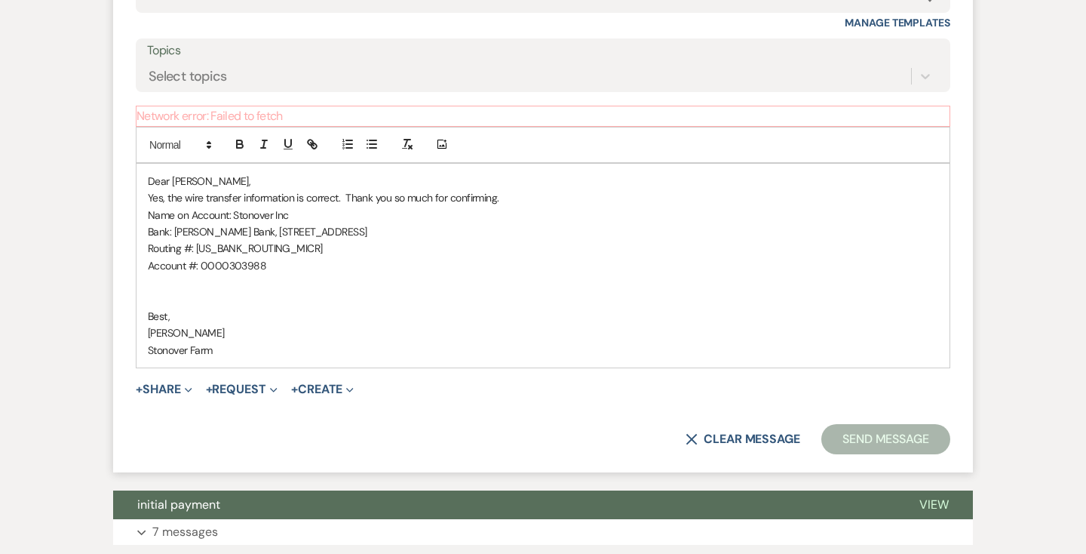
scroll to position [912, 0]
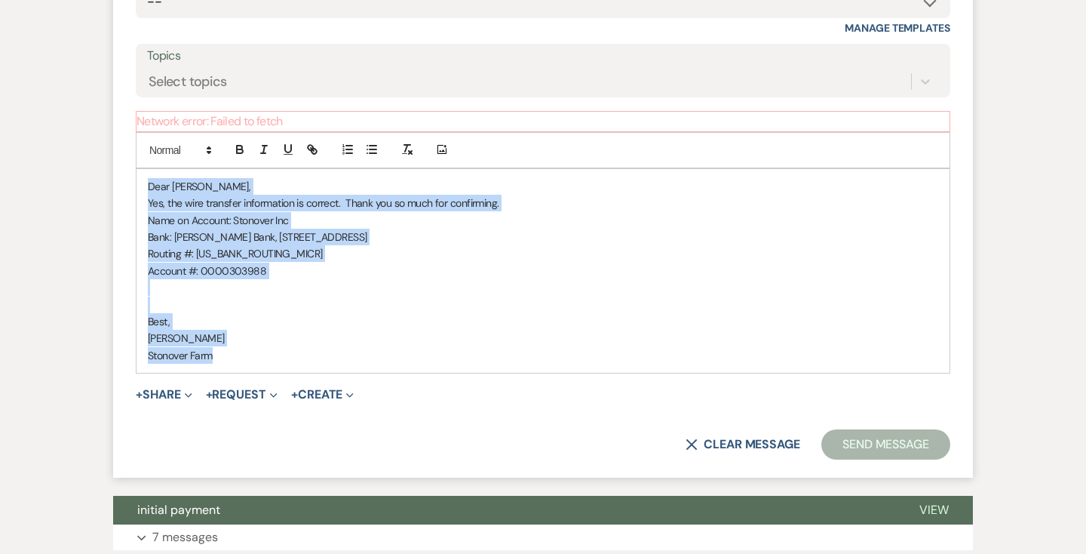
drag, startPoint x: 220, startPoint y: 355, endPoint x: 148, endPoint y: 185, distance: 185.2
click at [148, 185] on div "Dear [PERSON_NAME], Yes, the wire transfer information is correct. Thank you so…" at bounding box center [542, 271] width 813 height 204
copy div "Dear [PERSON_NAME], Yes, the wire transfer information is correct. Thank you so…"
click at [471, 317] on p "Best," at bounding box center [543, 321] width 790 height 17
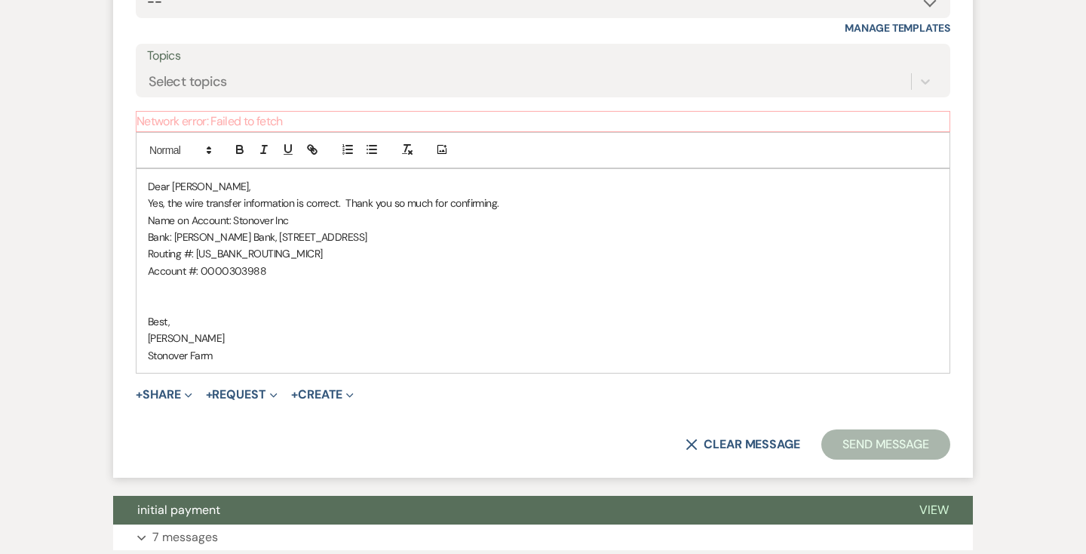
click at [300, 119] on p "Network error: Failed to fetch" at bounding box center [543, 121] width 814 height 21
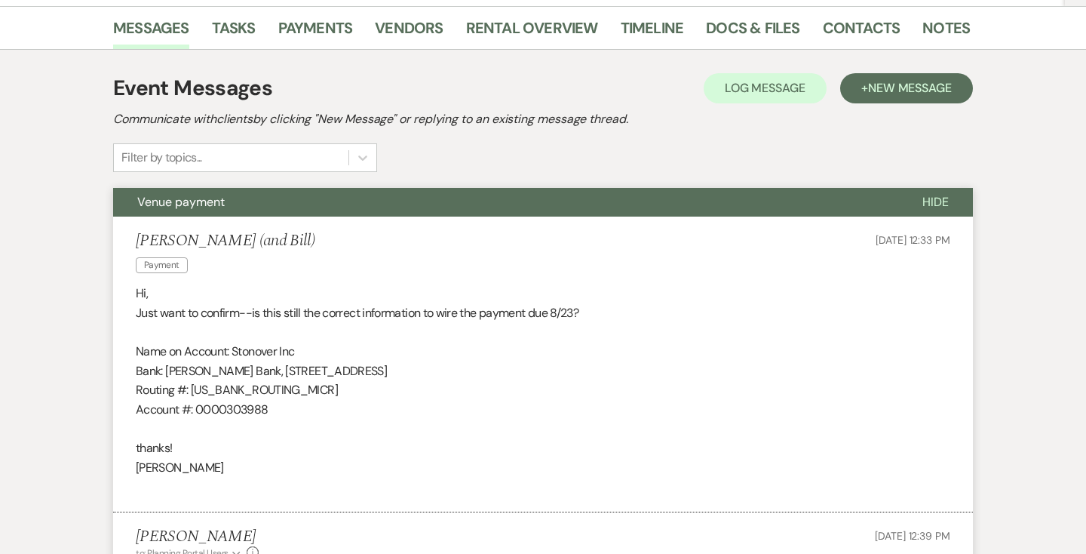
scroll to position [0, 0]
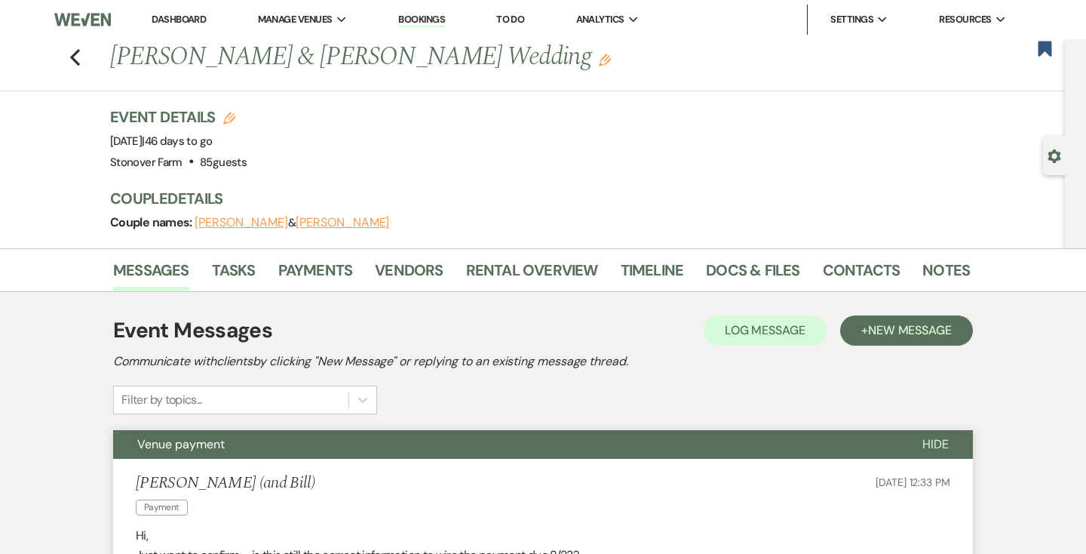
click at [182, 17] on link "Dashboard" at bounding box center [179, 19] width 54 height 13
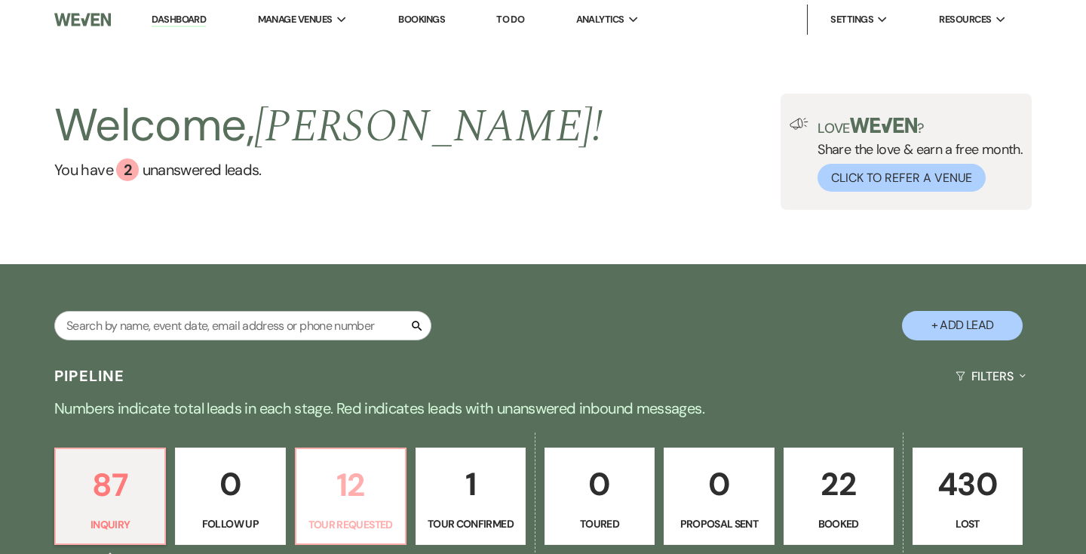
click at [354, 484] on p "12" at bounding box center [350, 484] width 90 height 51
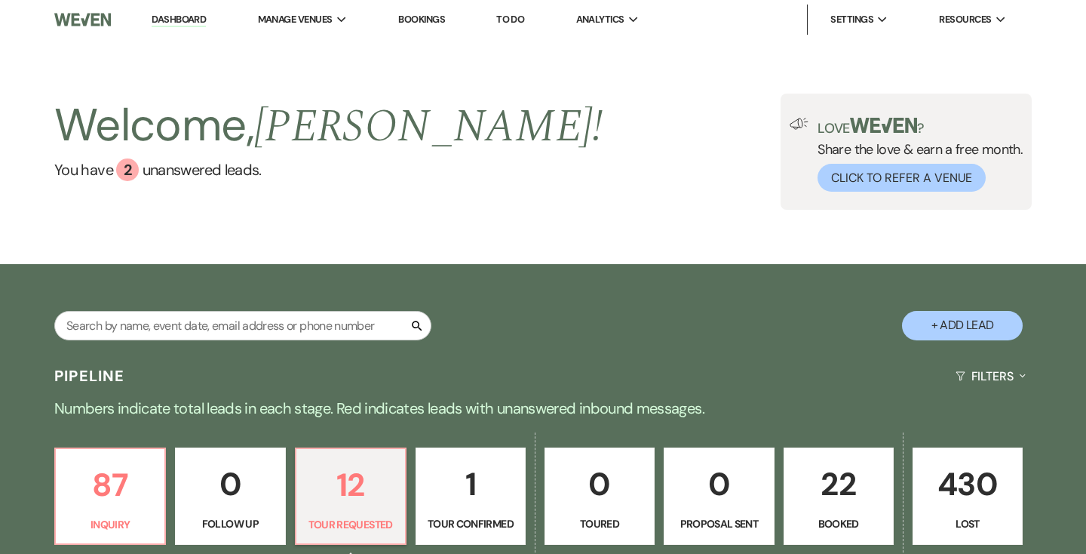
select select "2"
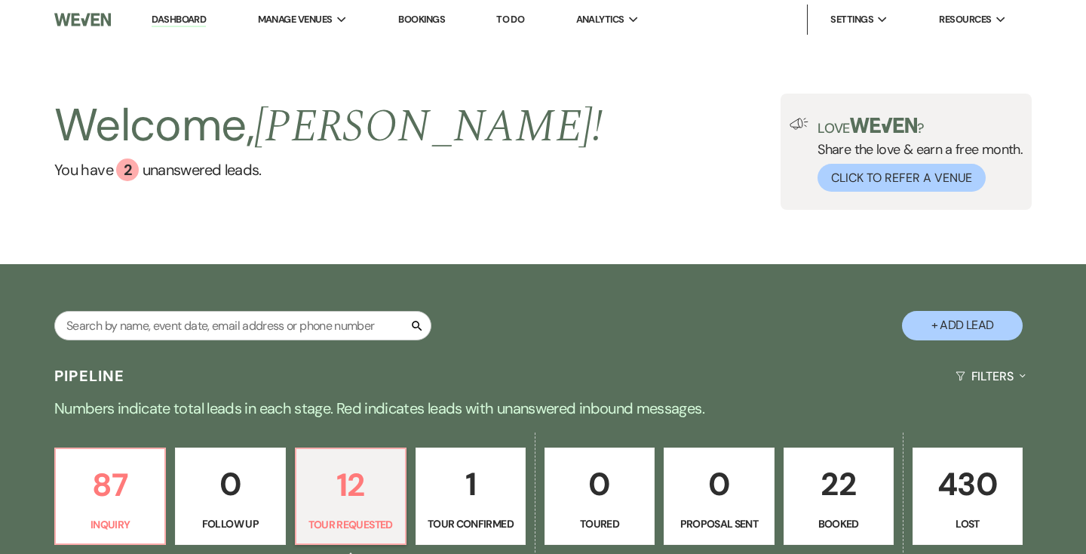
select select "2"
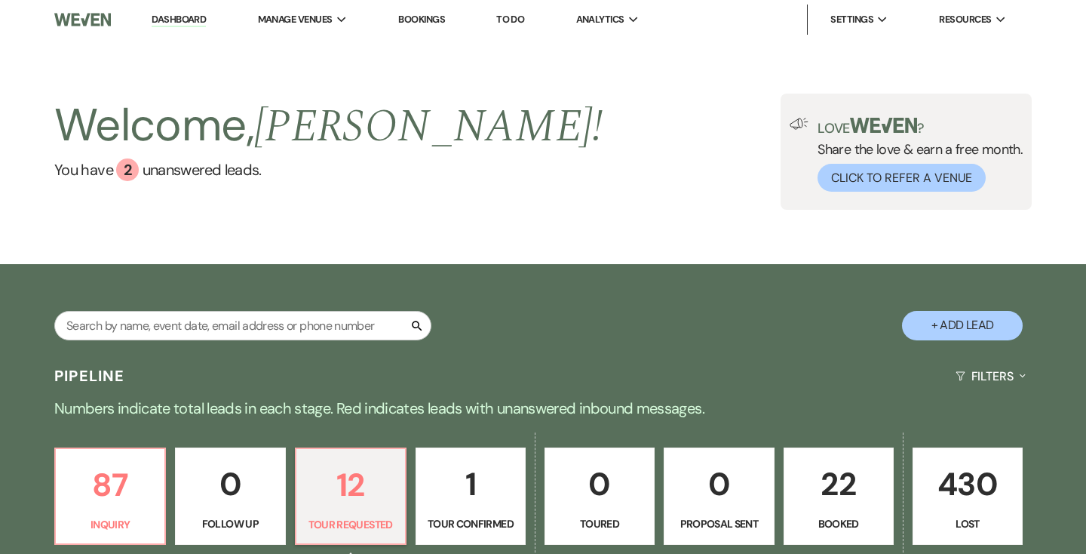
select select "2"
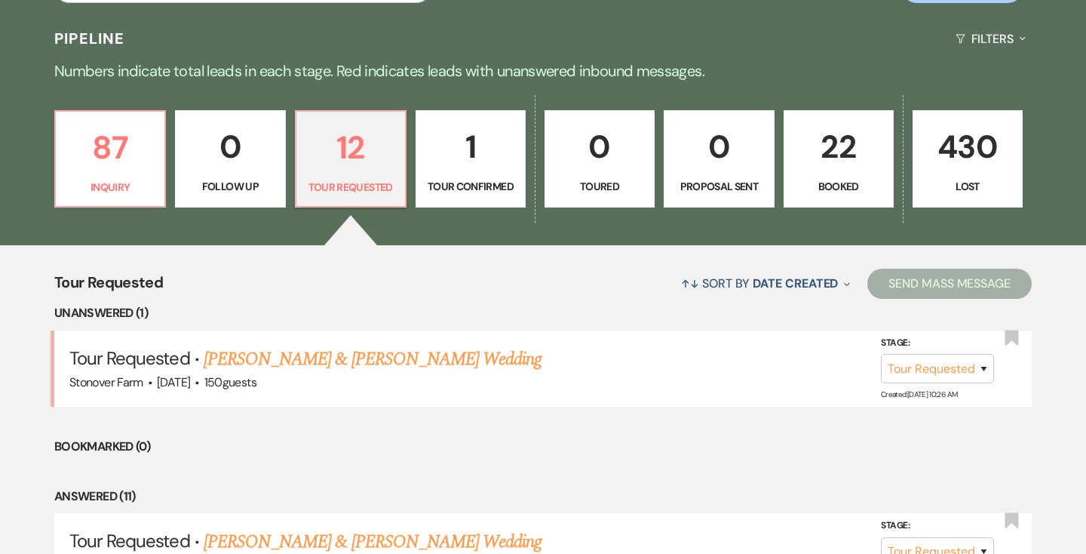
scroll to position [345, 0]
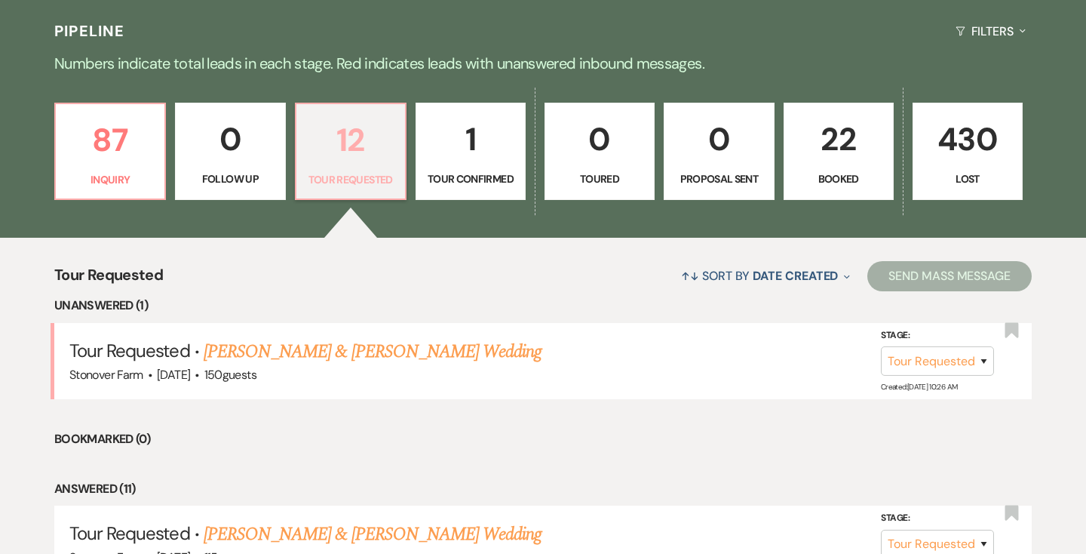
click at [360, 161] on p "12" at bounding box center [350, 140] width 90 height 51
click at [370, 352] on link "[PERSON_NAME] & [PERSON_NAME] Wedding" at bounding box center [373, 351] width 338 height 27
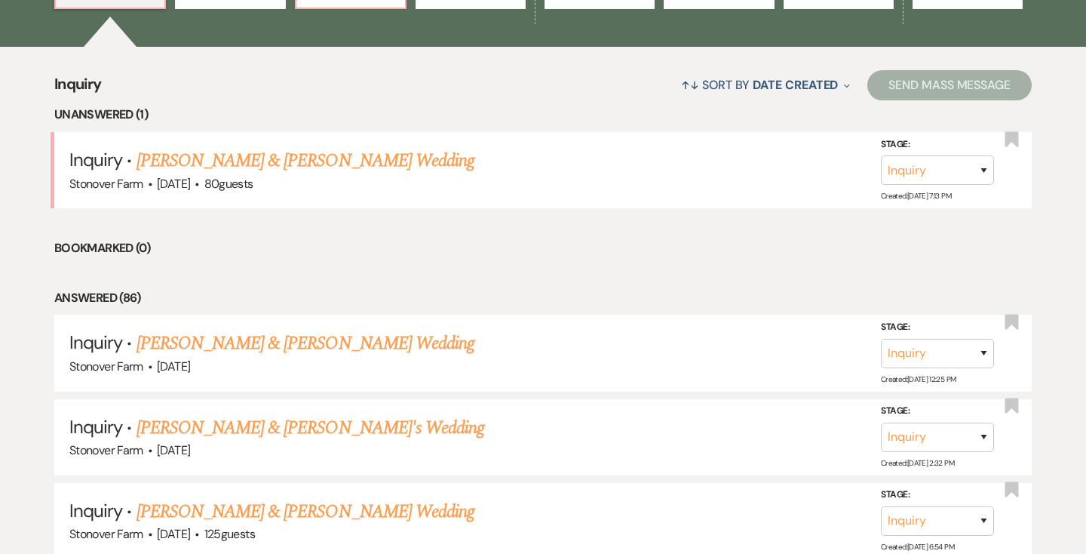
scroll to position [537, 0]
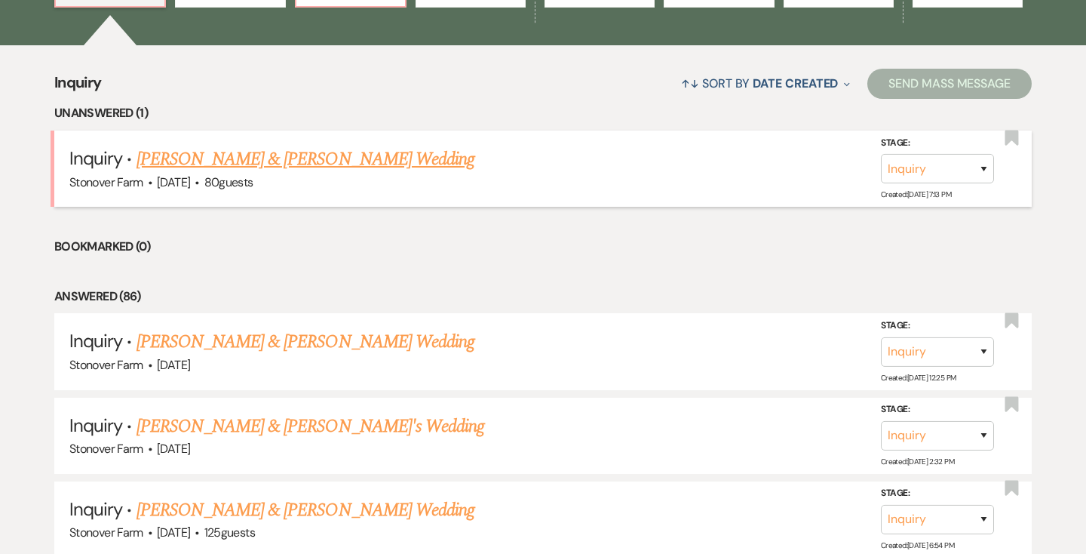
click at [250, 162] on link "[PERSON_NAME] & [PERSON_NAME] Wedding" at bounding box center [305, 159] width 338 height 27
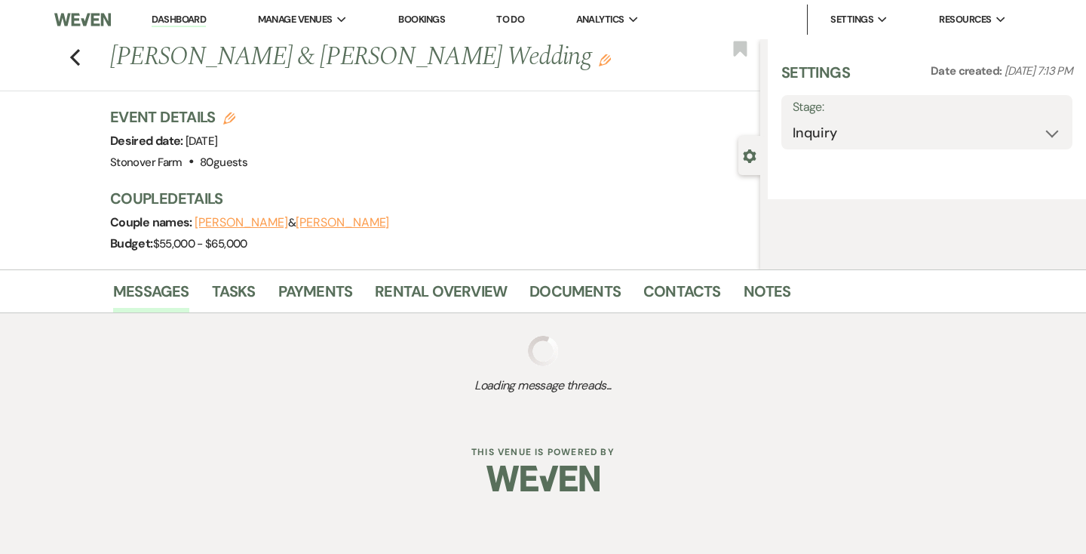
select select "5"
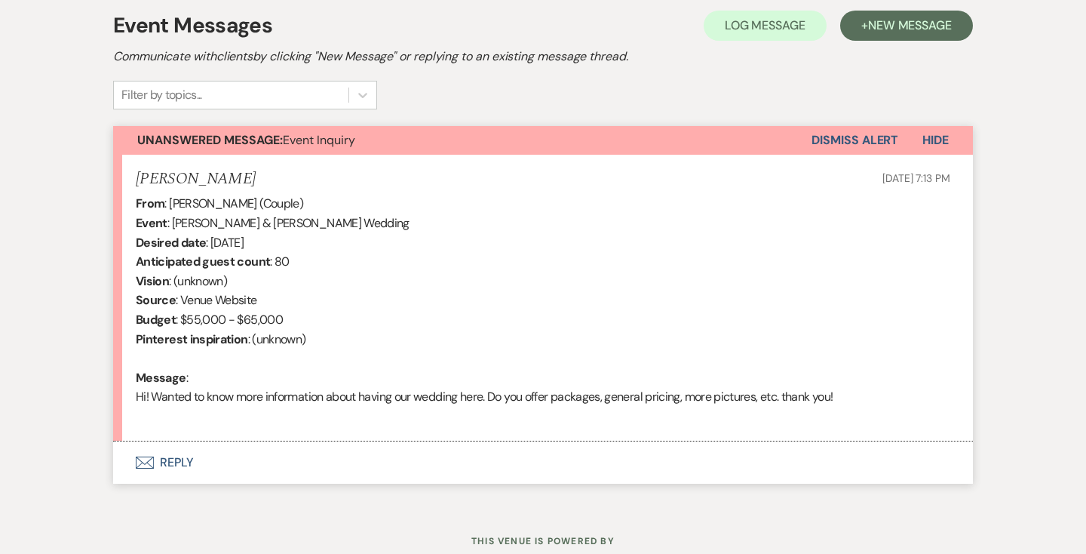
scroll to position [485, 0]
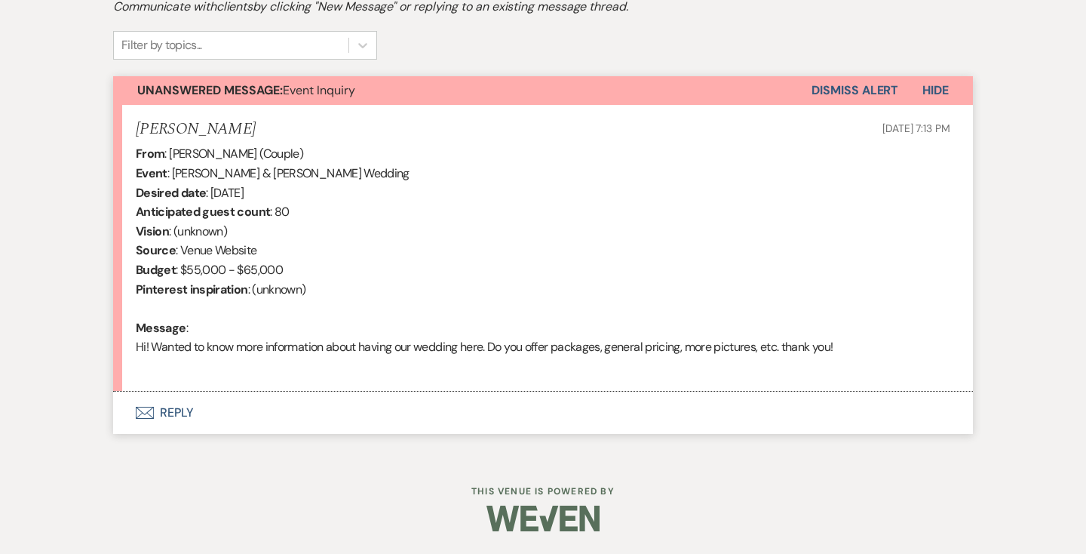
click at [173, 409] on button "Envelope Reply" at bounding box center [543, 412] width 860 height 42
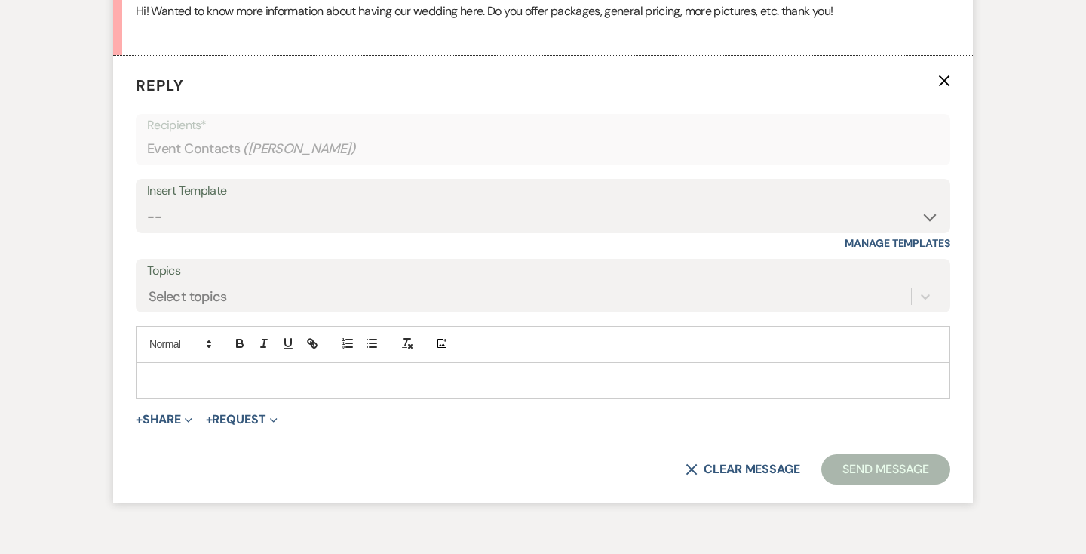
scroll to position [823, 0]
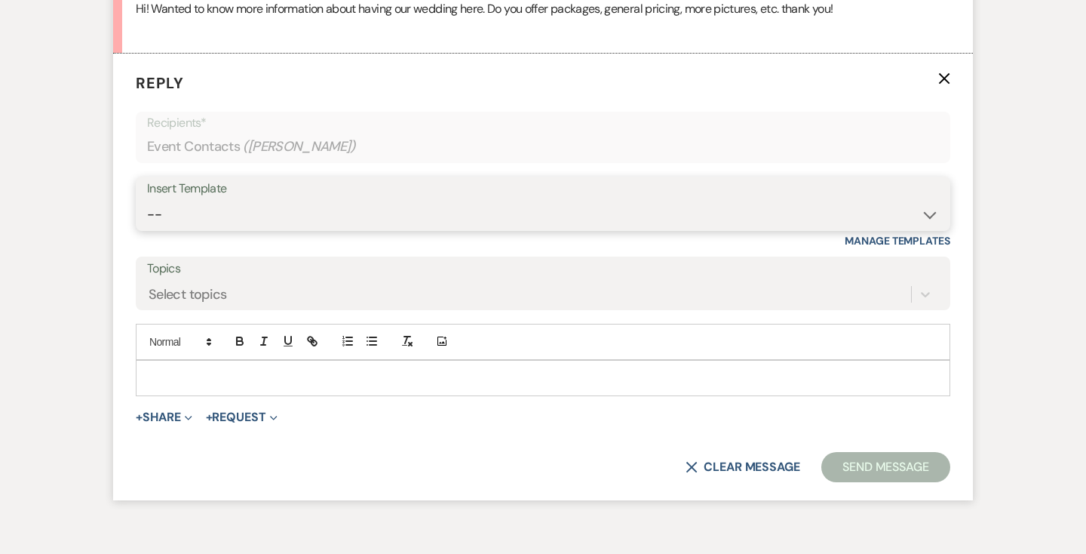
click at [274, 216] on select "-- Weven Planning Portal Introduction (Booked Events) Contract (Pre-Booked Lead…" at bounding box center [543, 214] width 792 height 29
select select "2446"
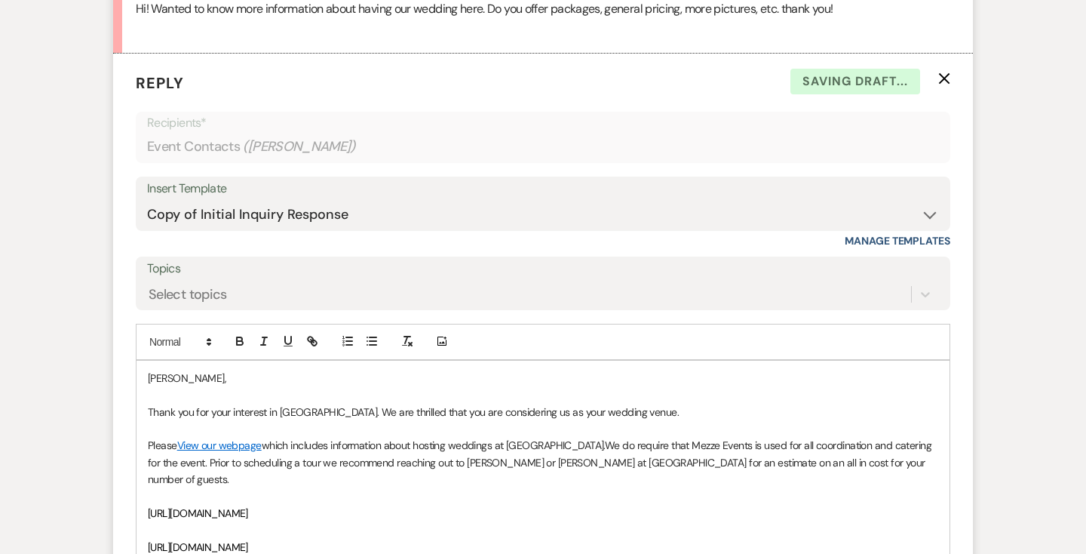
click at [149, 378] on p "[PERSON_NAME]," at bounding box center [543, 378] width 790 height 17
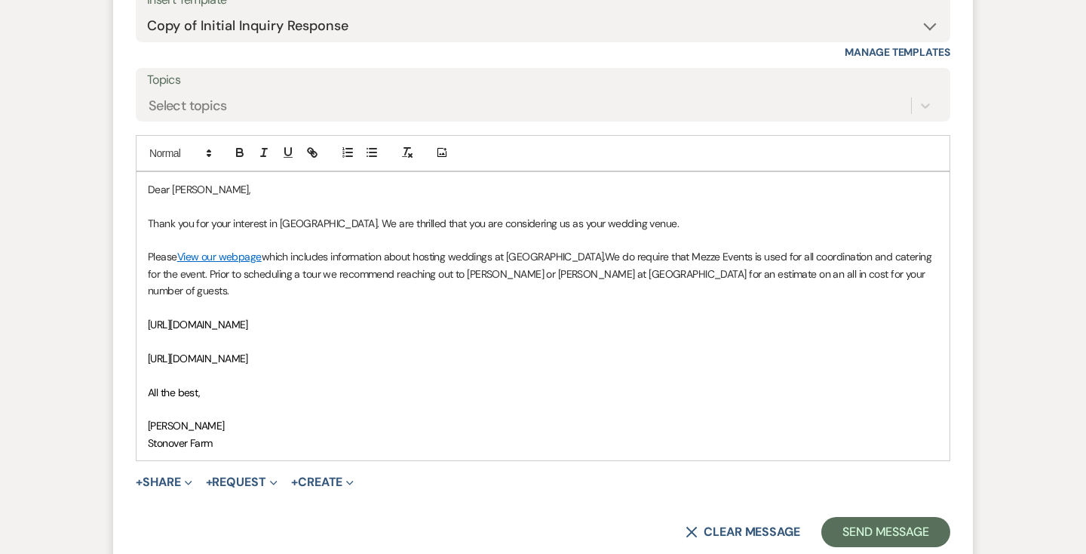
scroll to position [1019, 0]
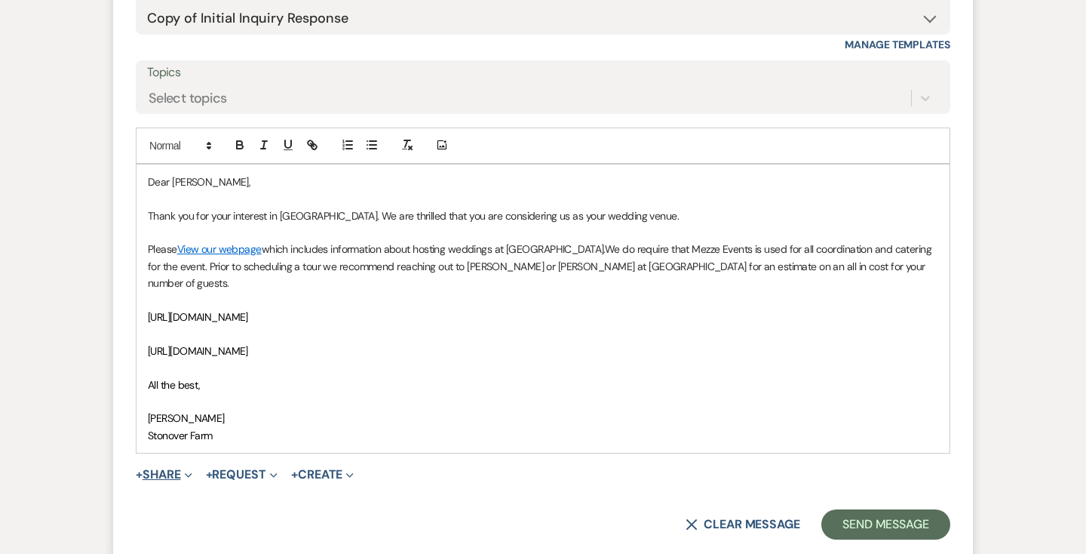
click at [191, 471] on icon "Expand" at bounding box center [189, 475] width 8 height 8
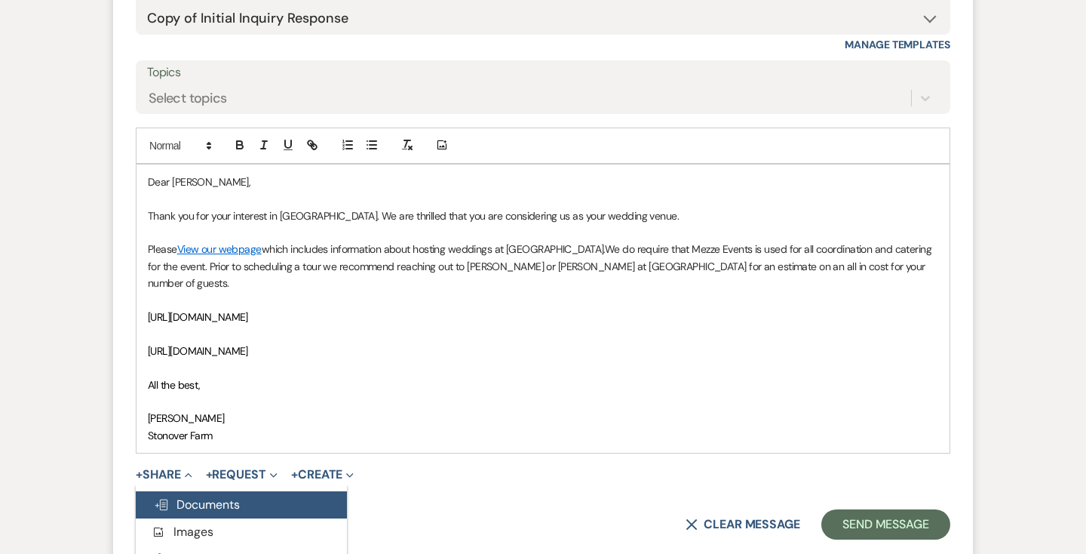
click at [191, 496] on span "Doc Upload Documents" at bounding box center [197, 504] width 86 height 16
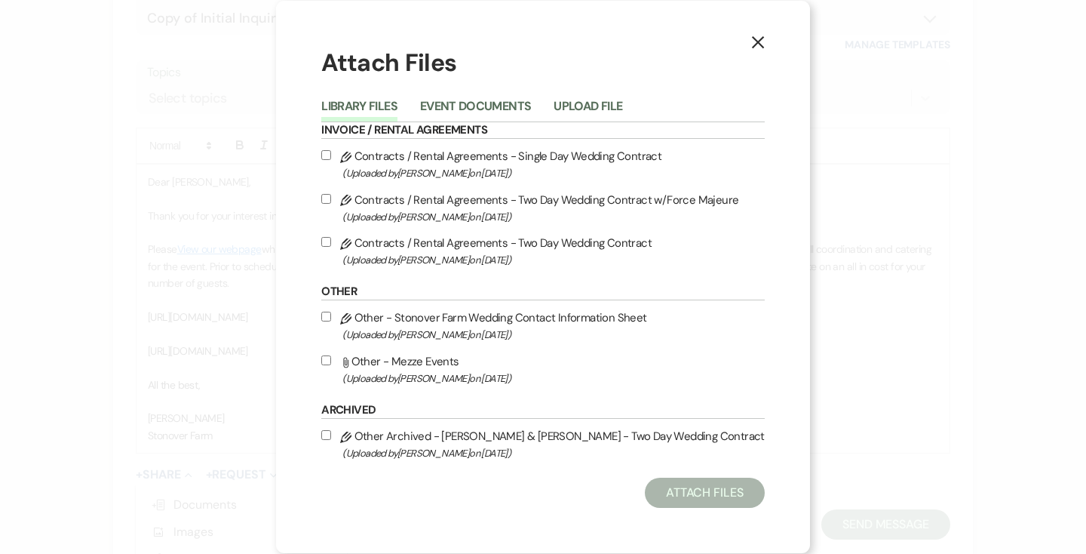
click at [330, 359] on input "Attach File Other - Mezze Events (Uploaded by [PERSON_NAME] on [DATE] )" at bounding box center [326, 360] width 10 height 10
checkbox input "true"
click at [715, 486] on button "Attach Files" at bounding box center [705, 492] width 120 height 30
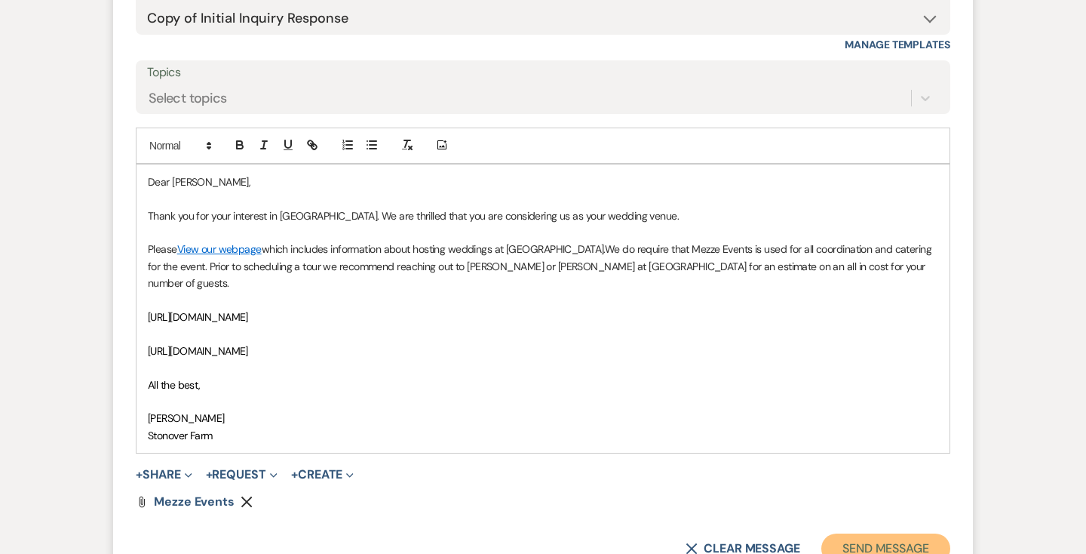
click at [874, 533] on button "Send Message" at bounding box center [885, 548] width 129 height 30
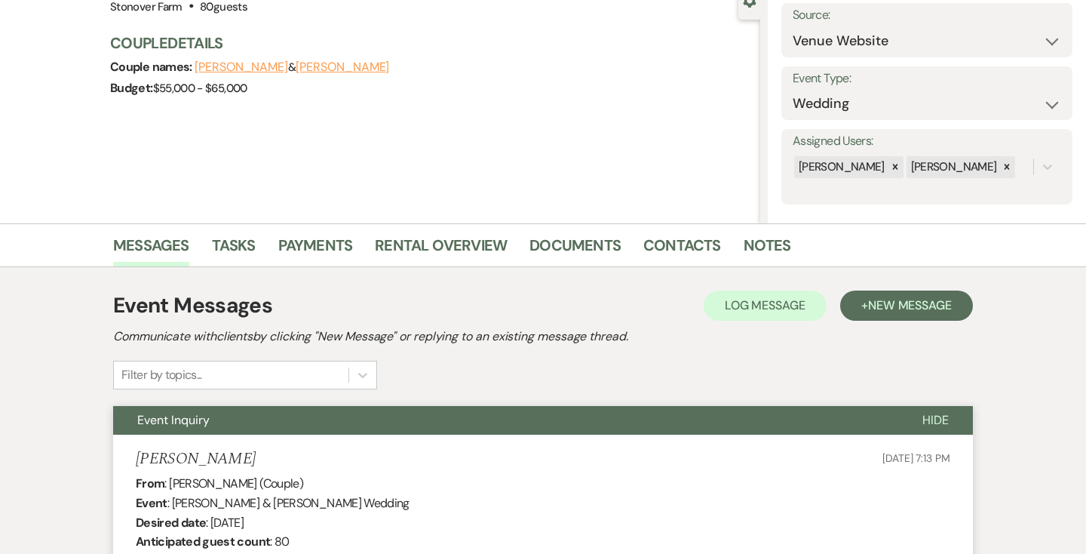
scroll to position [0, 0]
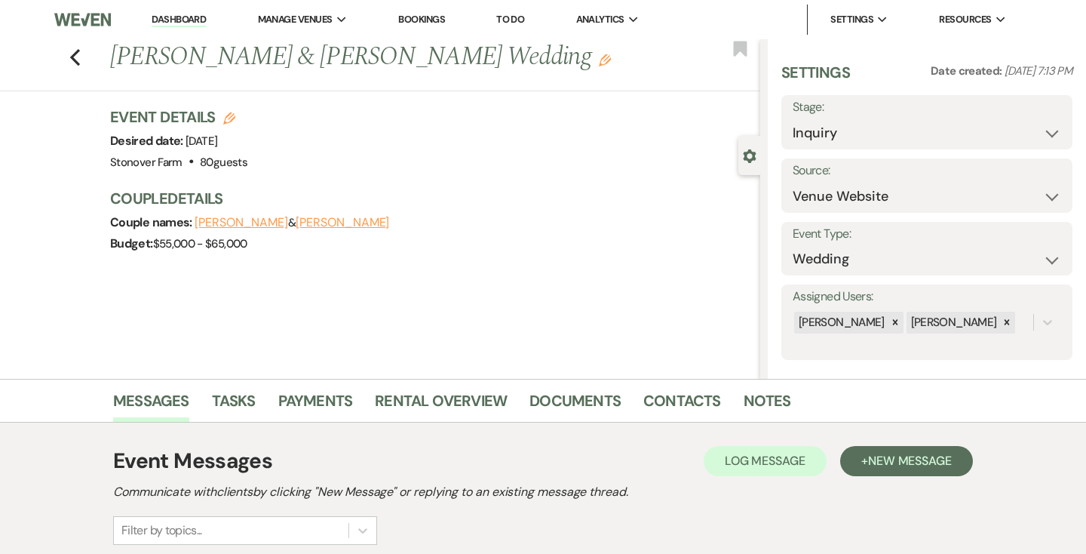
click at [183, 17] on link "Dashboard" at bounding box center [179, 20] width 54 height 14
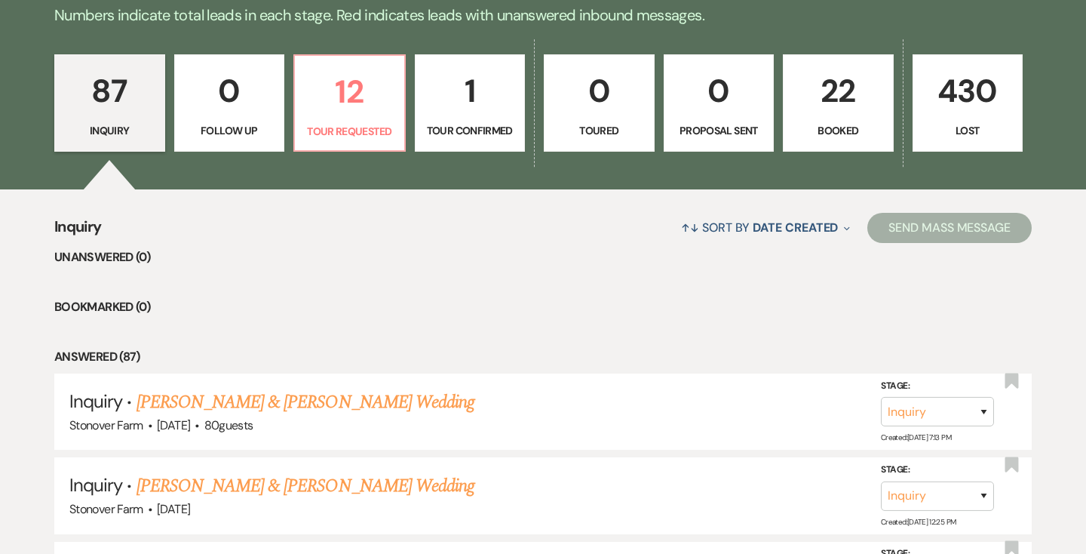
scroll to position [397, 0]
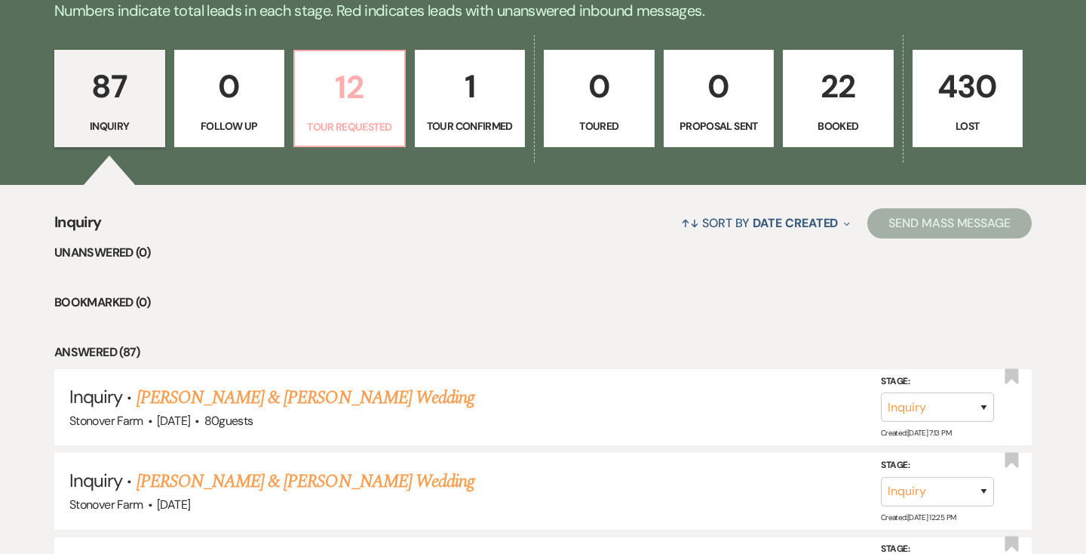
click at [354, 97] on p "12" at bounding box center [349, 87] width 91 height 51
select select "2"
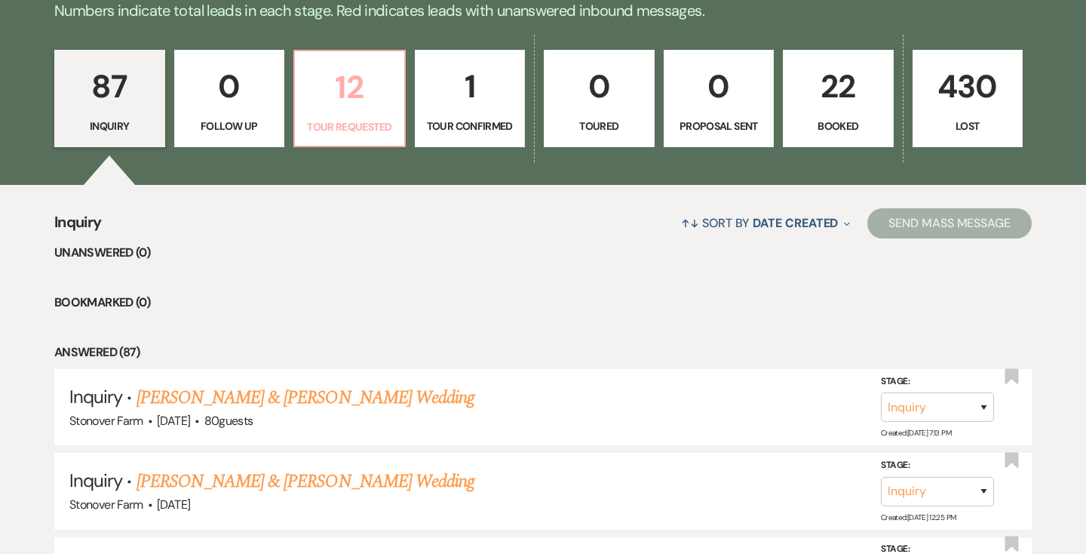
select select "2"
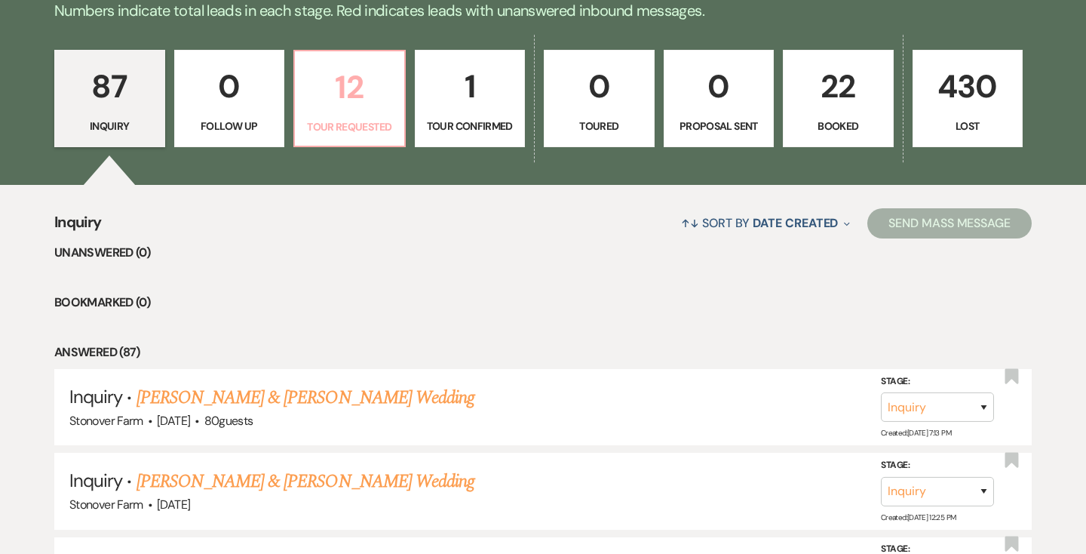
select select "2"
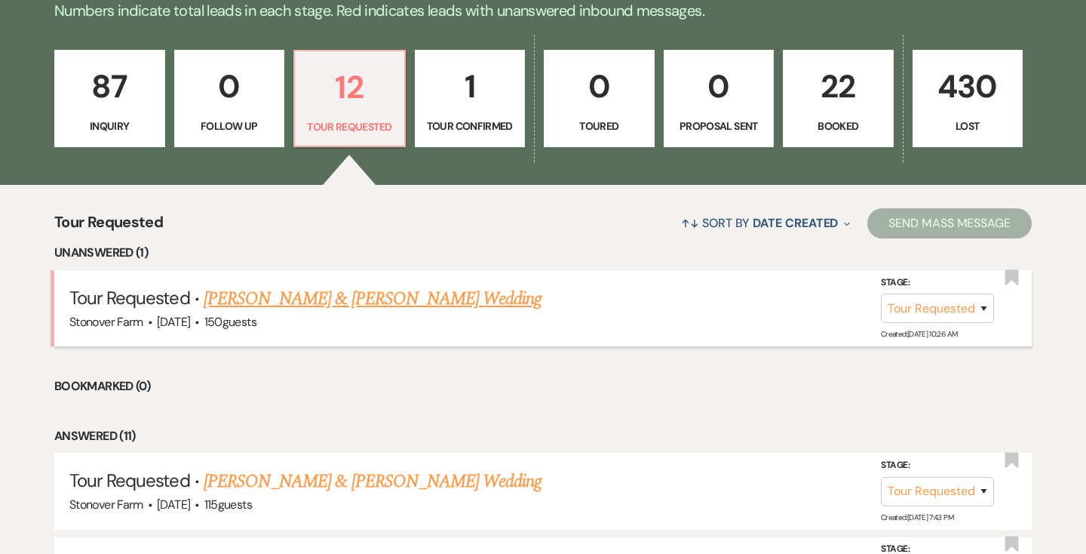
click at [311, 301] on link "[PERSON_NAME] & [PERSON_NAME] Wedding" at bounding box center [373, 298] width 338 height 27
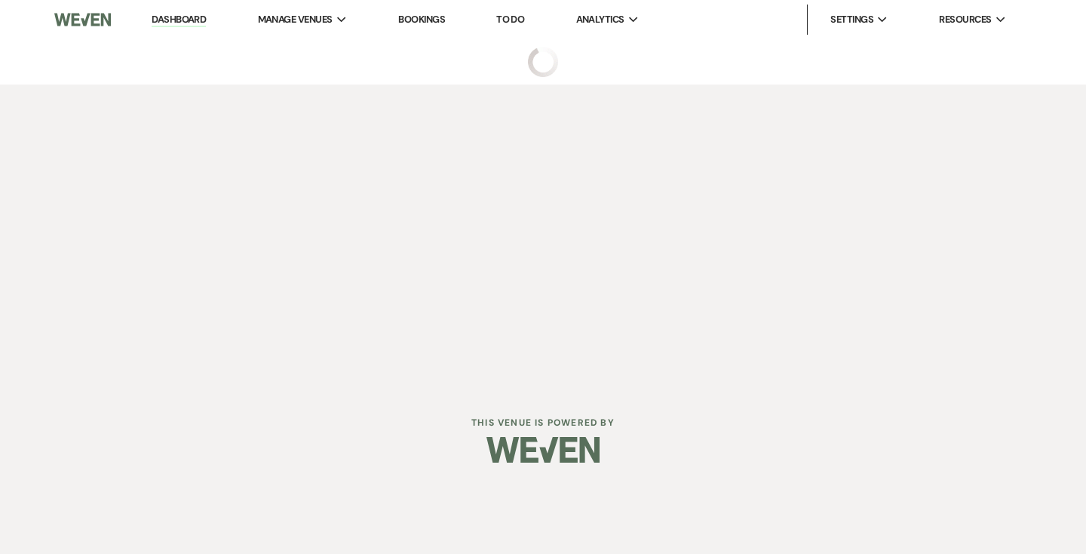
select select "2"
select select "5"
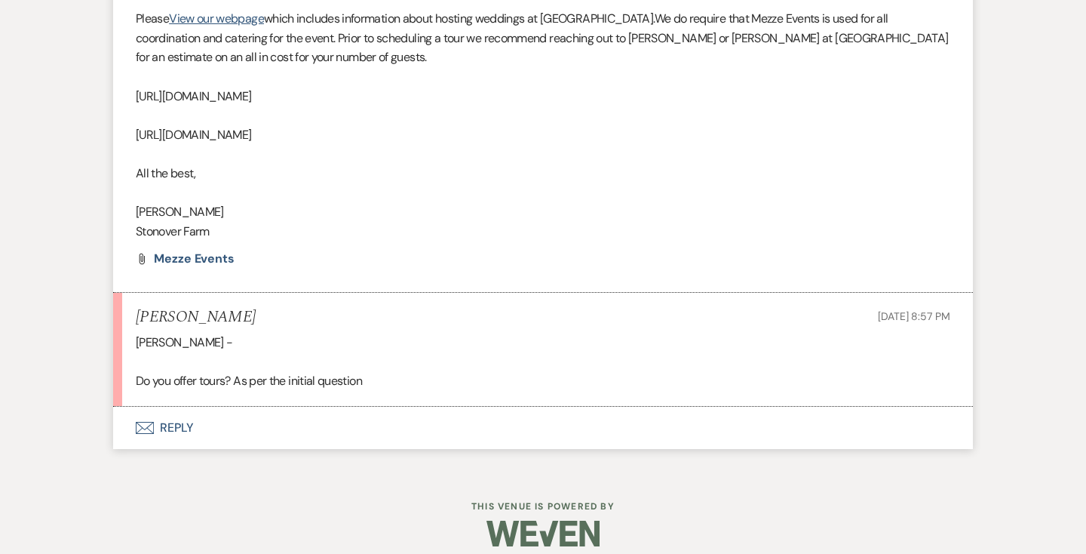
scroll to position [1014, 0]
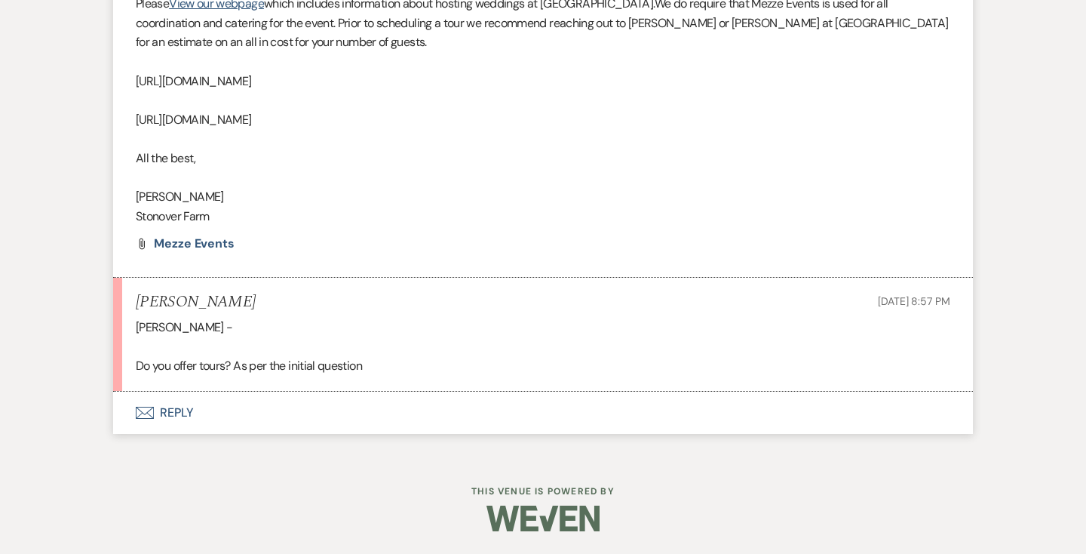
click at [179, 412] on button "Envelope Reply" at bounding box center [543, 412] width 860 height 42
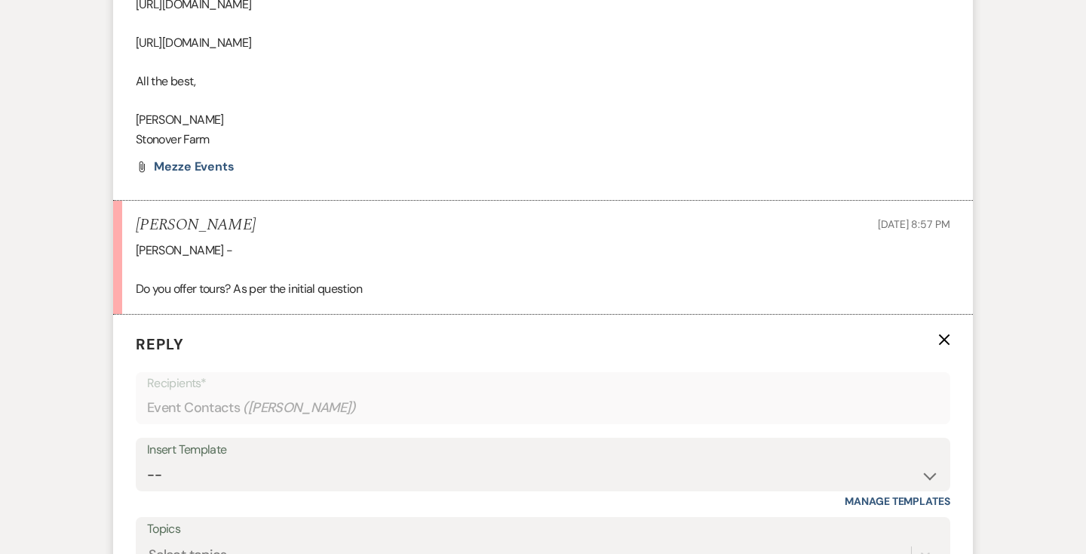
scroll to position [1351, 0]
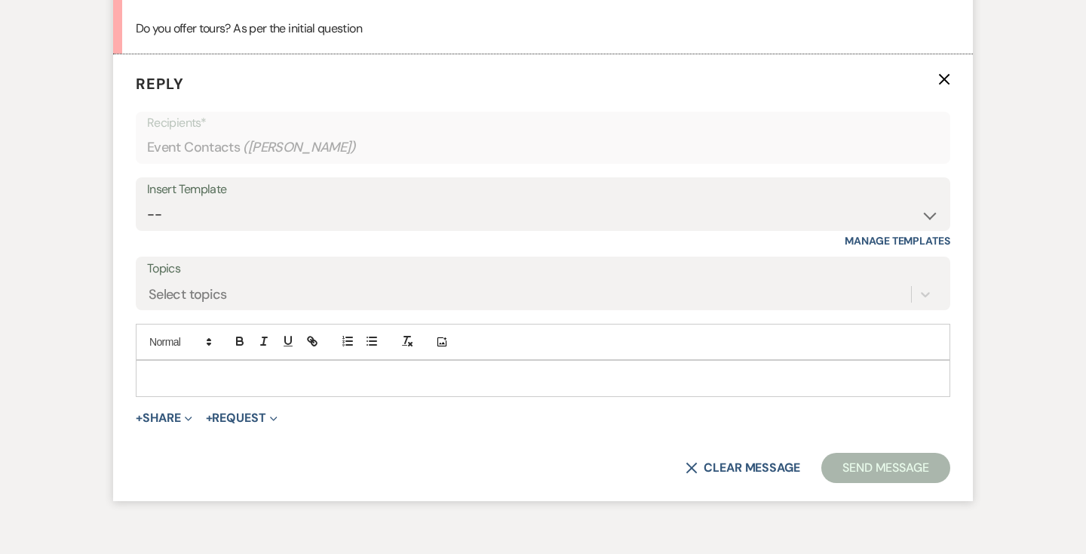
click at [176, 370] on p at bounding box center [543, 378] width 790 height 17
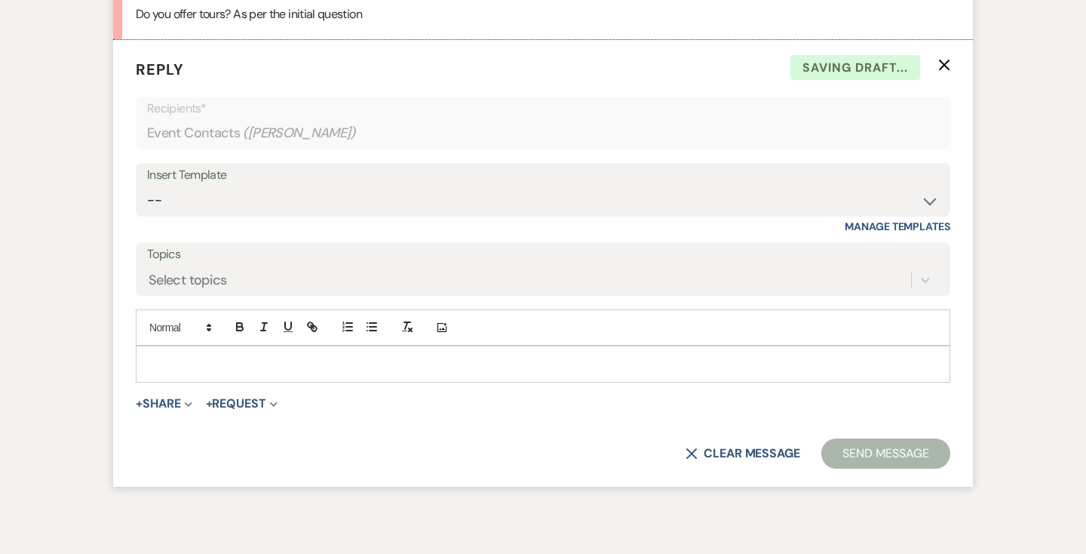
scroll to position [1376, 0]
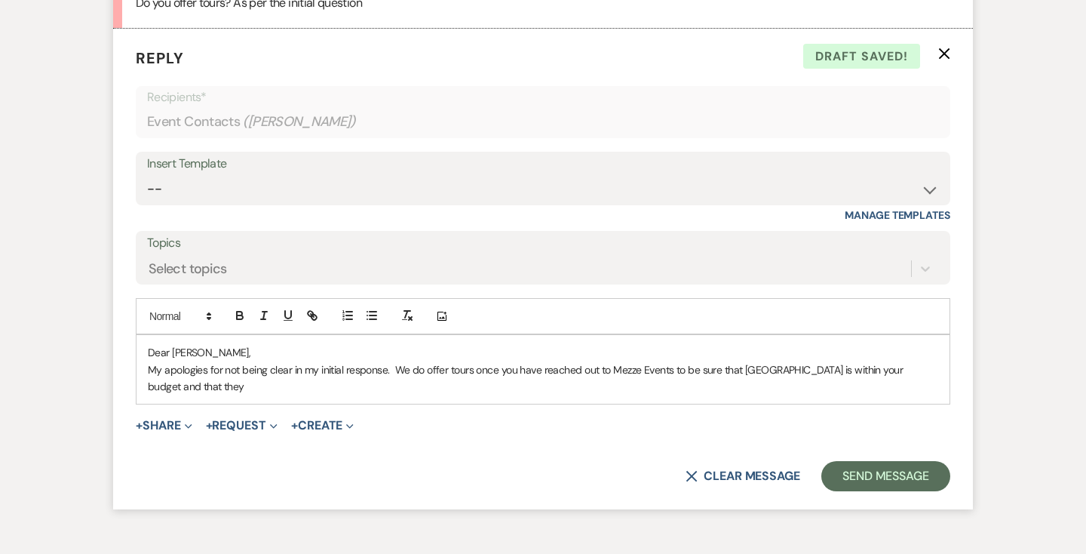
click at [871, 370] on p "My apologies for not being clear in my initial response. We do offer tours once…" at bounding box center [543, 378] width 790 height 34
click at [271, 383] on p "My apologies for not being clear in my initial response. We do offer tours once…" at bounding box center [543, 378] width 790 height 34
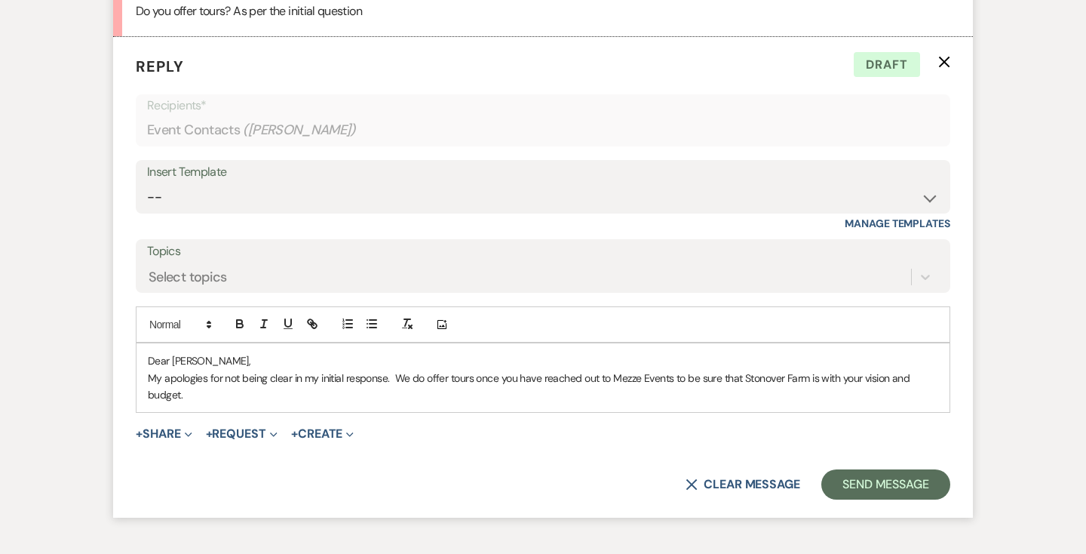
scroll to position [1366, 0]
click at [496, 379] on p "My apologies for not being clear in my initial response. We do offer tours once…" at bounding box center [543, 388] width 790 height 34
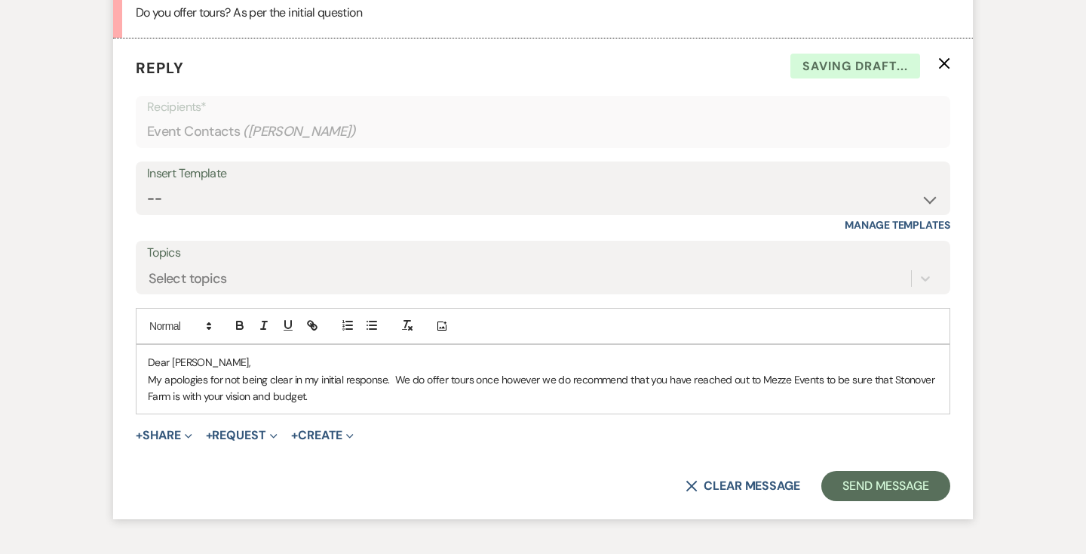
click at [728, 381] on p "My apologies for not being clear in my initial response. We do offer tours once…" at bounding box center [543, 388] width 790 height 34
click at [810, 381] on p "My apologies for not being clear in my initial response. We do offer tours once…" at bounding box center [543, 388] width 790 height 34
click at [437, 397] on p "My apologies for not being clear in my initial response. We do offer tours once…" at bounding box center [543, 388] width 790 height 34
click at [498, 384] on p "My apologies for not being clear in my initial response. We do offer tours once…" at bounding box center [543, 388] width 790 height 34
click at [667, 380] on p "My apologies for not being clear in my initial response. We do offer tours howe…" at bounding box center [543, 388] width 790 height 34
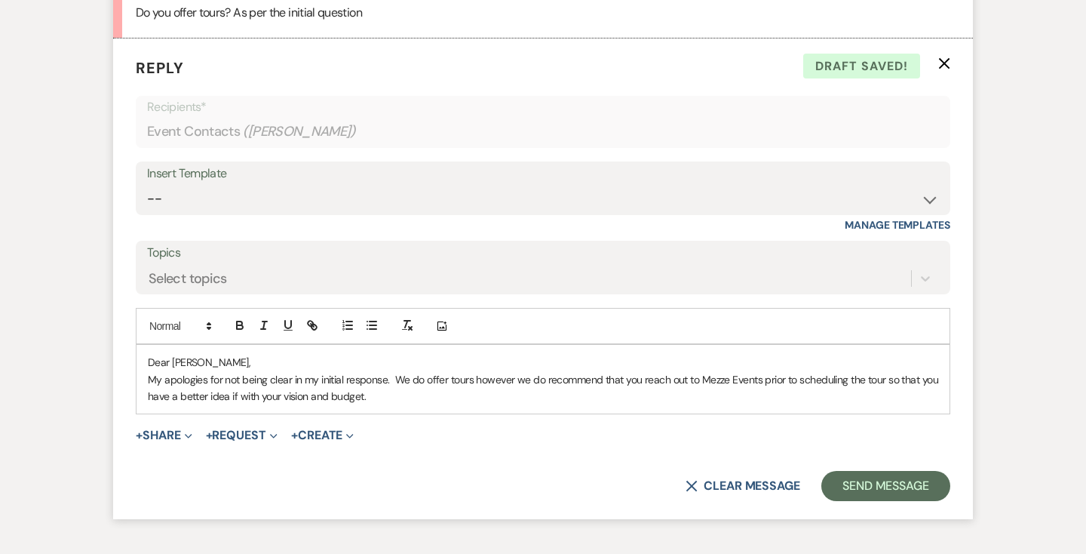
click at [865, 381] on p "My apologies for not being clear in my initial response. We do offer tours howe…" at bounding box center [543, 388] width 790 height 34
click at [416, 400] on p "My apologies for not being clear in my initial response. We do offer tours howe…" at bounding box center [543, 388] width 790 height 34
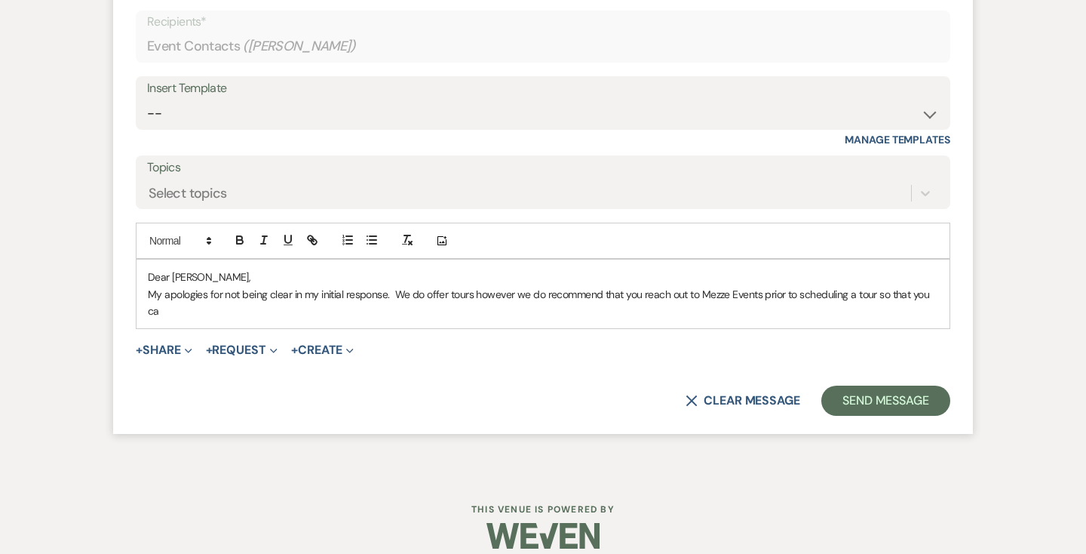
scroll to position [1468, 0]
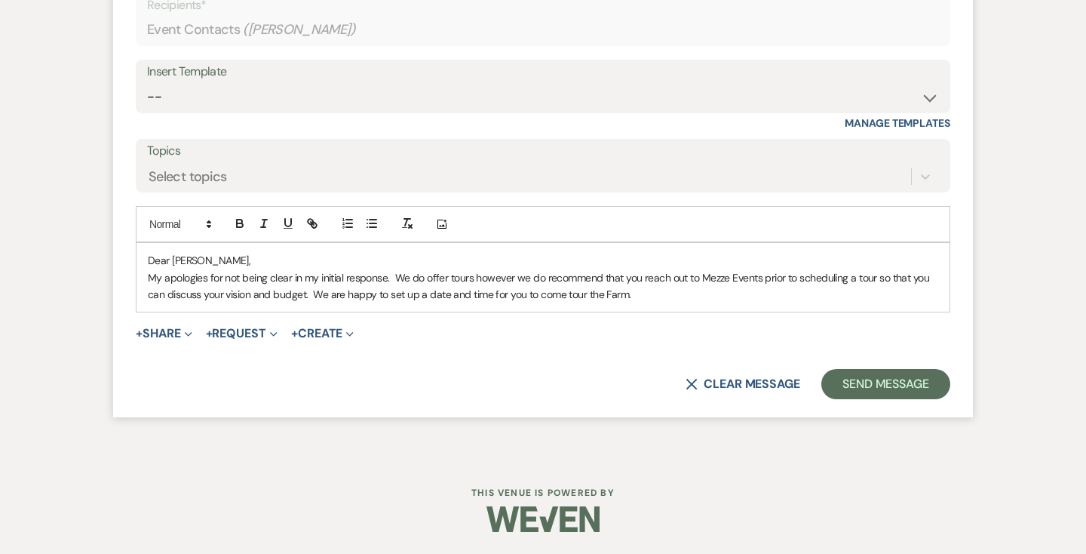
click at [311, 297] on p "My apologies for not being clear in my initial response. We do offer tours howe…" at bounding box center [543, 286] width 790 height 34
click at [636, 296] on p "My apologies for not being clear in my initial response. We do offer tours howe…" at bounding box center [543, 286] width 790 height 34
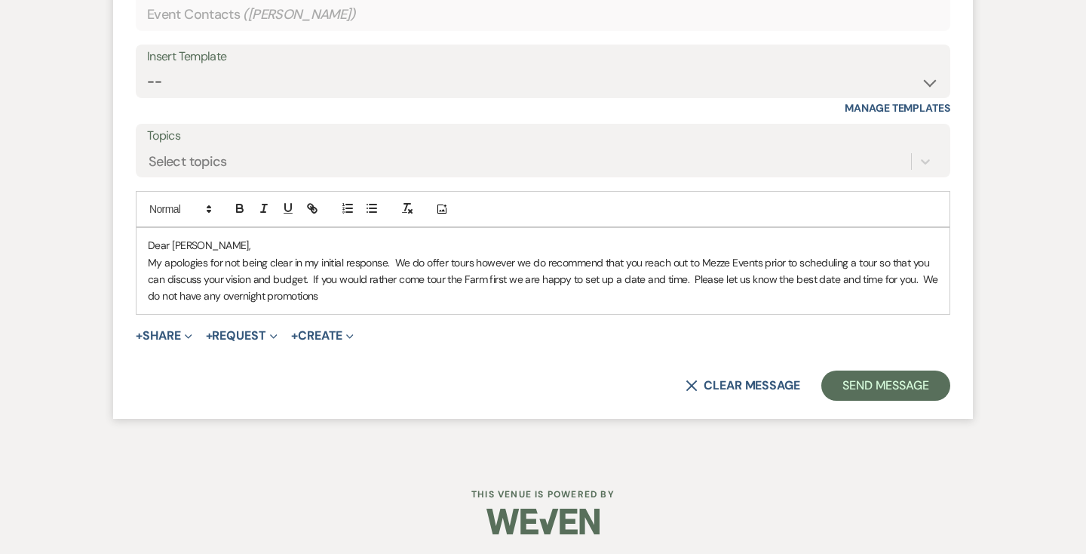
scroll to position [1486, 0]
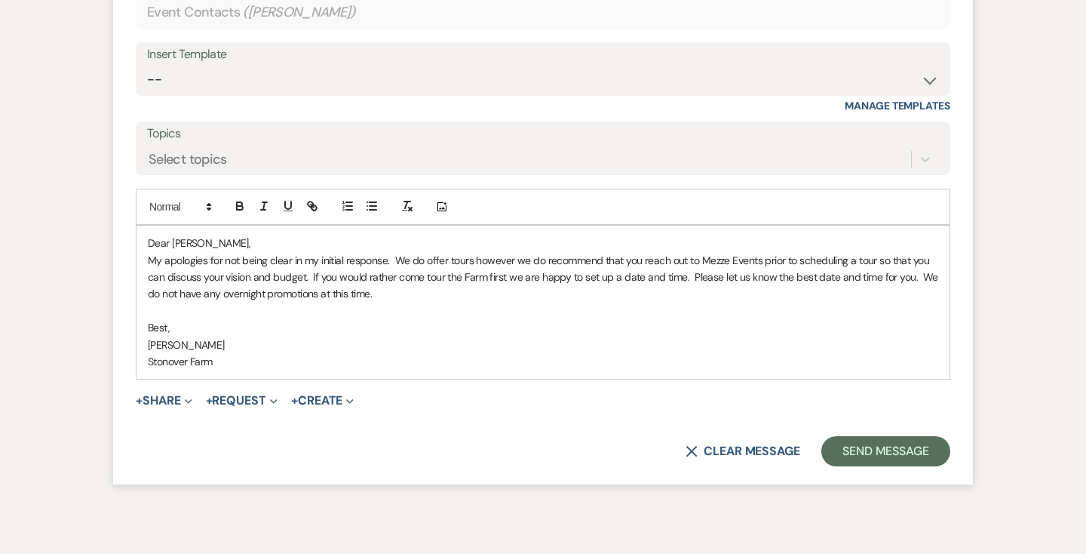
click at [697, 279] on p "My apologies for not being clear in my initial response. We do offer tours howe…" at bounding box center [543, 277] width 790 height 51
click at [508, 279] on p "My apologies for not being clear in my initial response. We do offer tours howe…" at bounding box center [543, 277] width 790 height 51
click at [876, 449] on button "Send Message" at bounding box center [885, 451] width 129 height 30
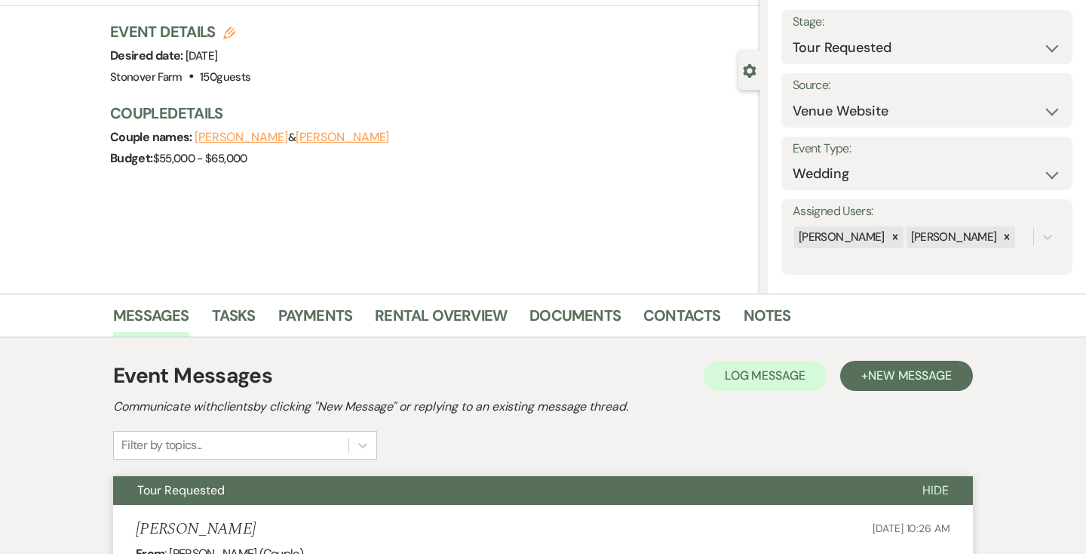
scroll to position [62, 0]
